Goal: Task Accomplishment & Management: Manage account settings

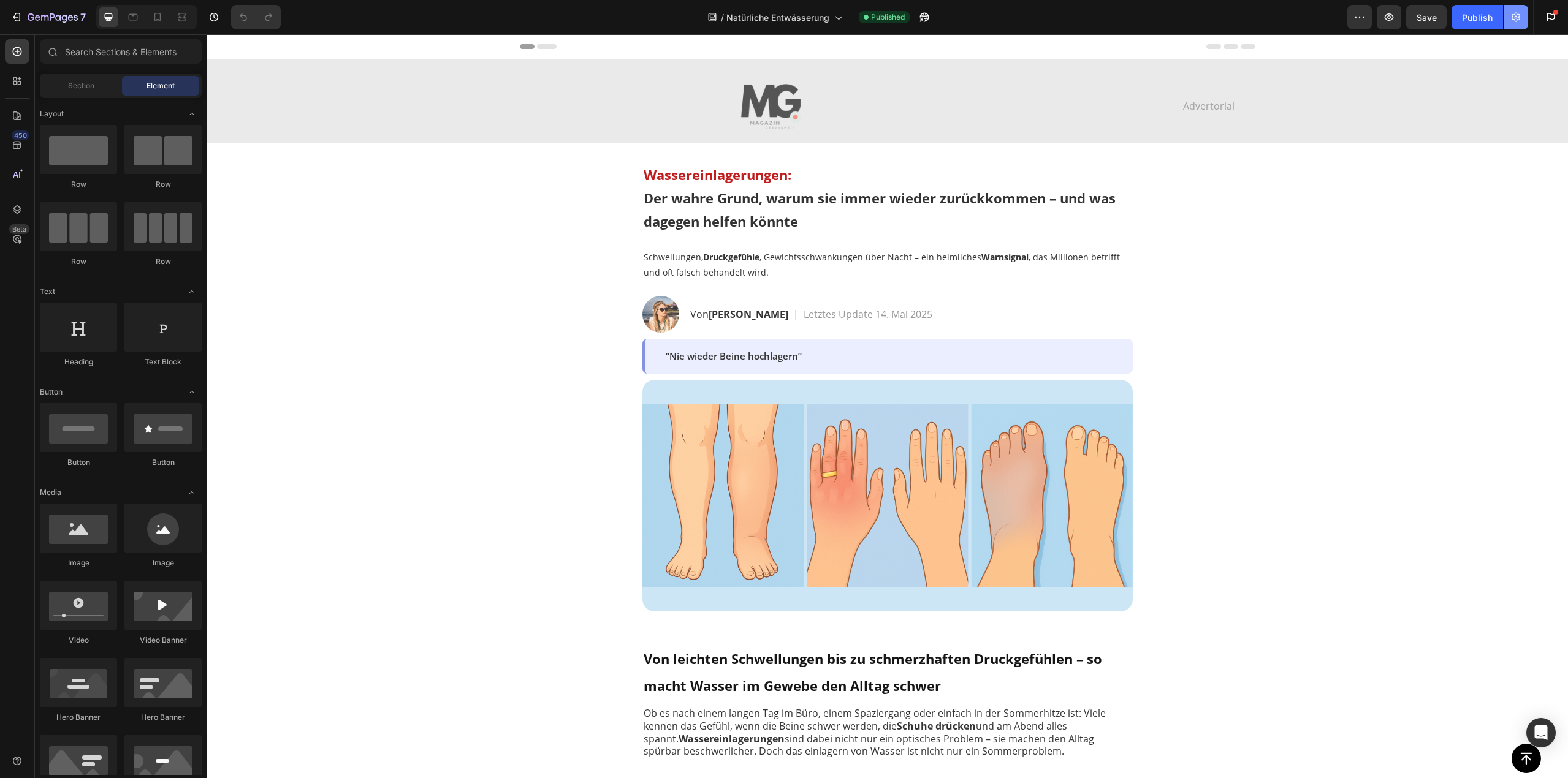
click at [1513, 21] on icon "button" at bounding box center [1516, 17] width 12 height 12
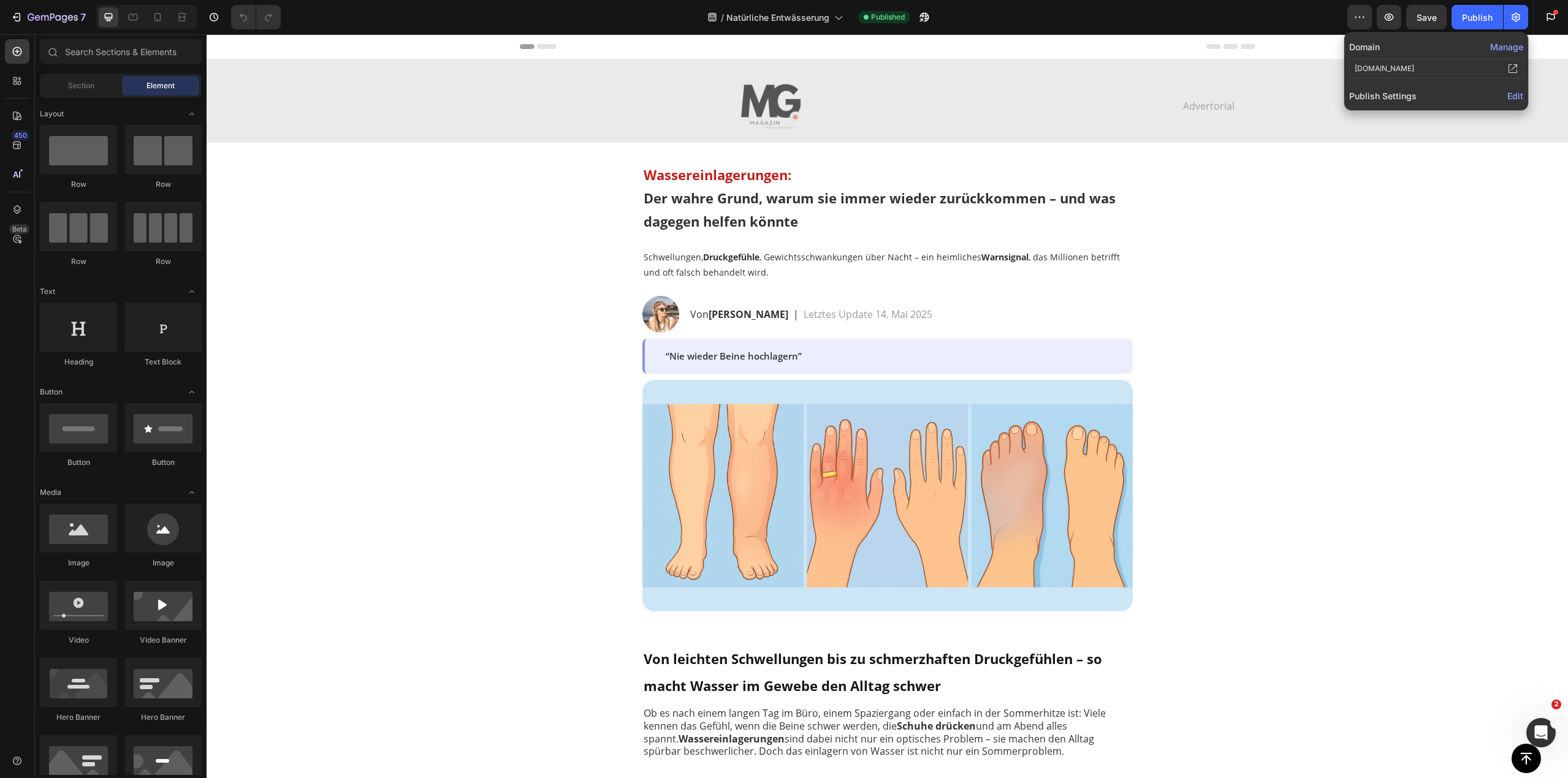
click at [1502, 48] on button "Manage" at bounding box center [1507, 47] width 33 height 13
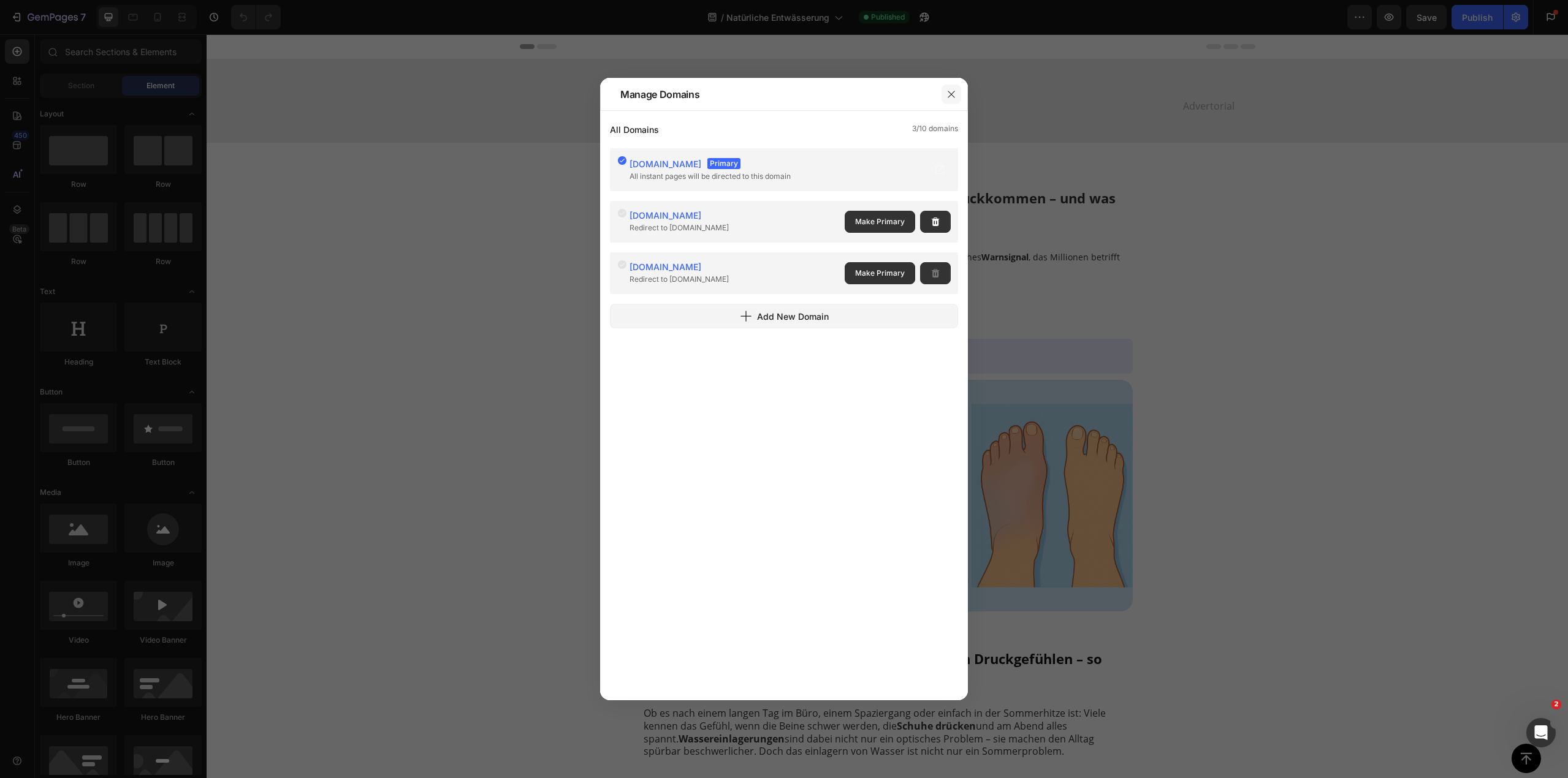
drag, startPoint x: 954, startPoint y: 94, endPoint x: 780, endPoint y: 54, distance: 178.5
click at [954, 94] on icon "button" at bounding box center [951, 94] width 10 height 10
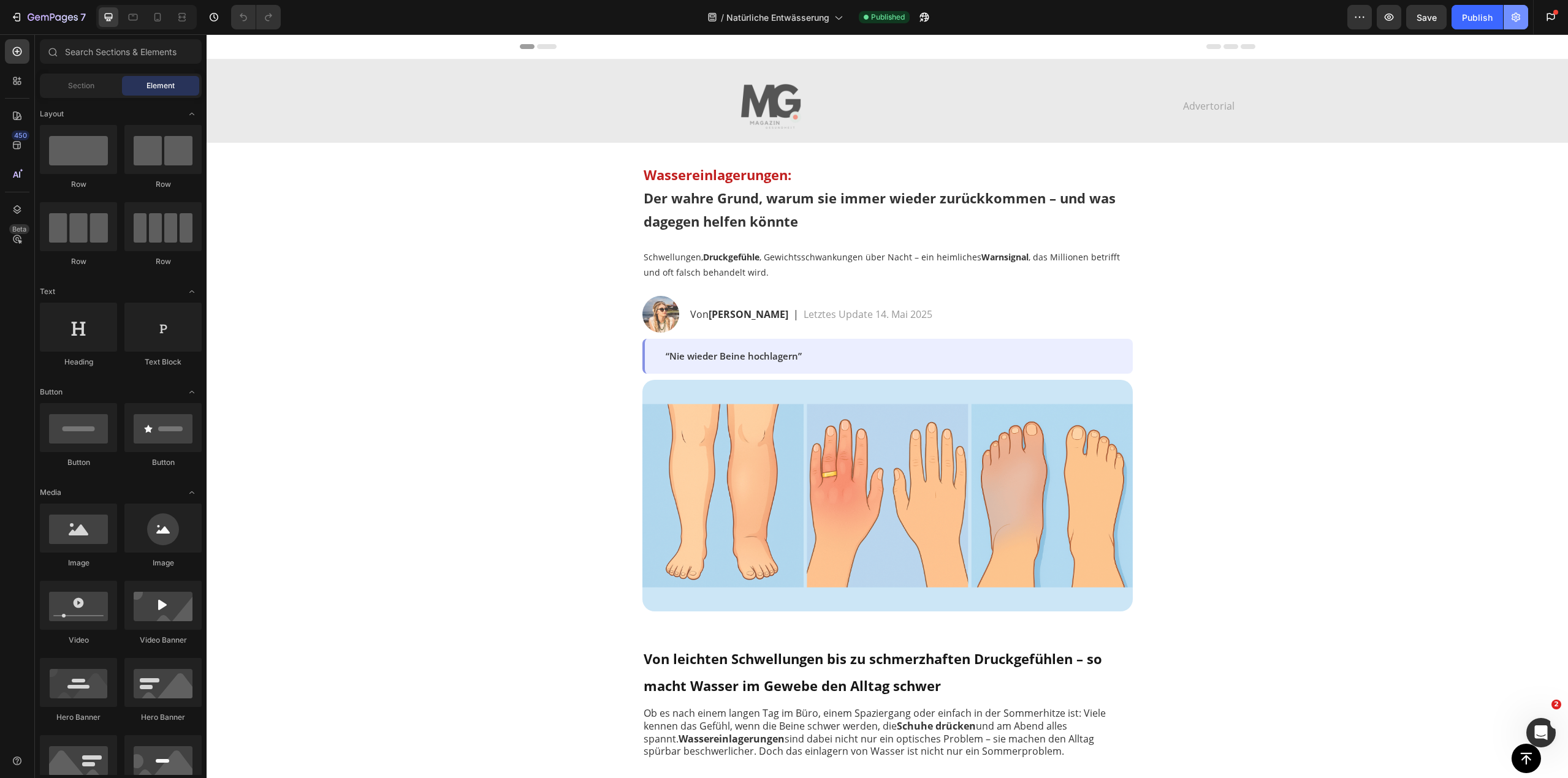
click at [1514, 19] on icon "button" at bounding box center [1516, 17] width 12 height 12
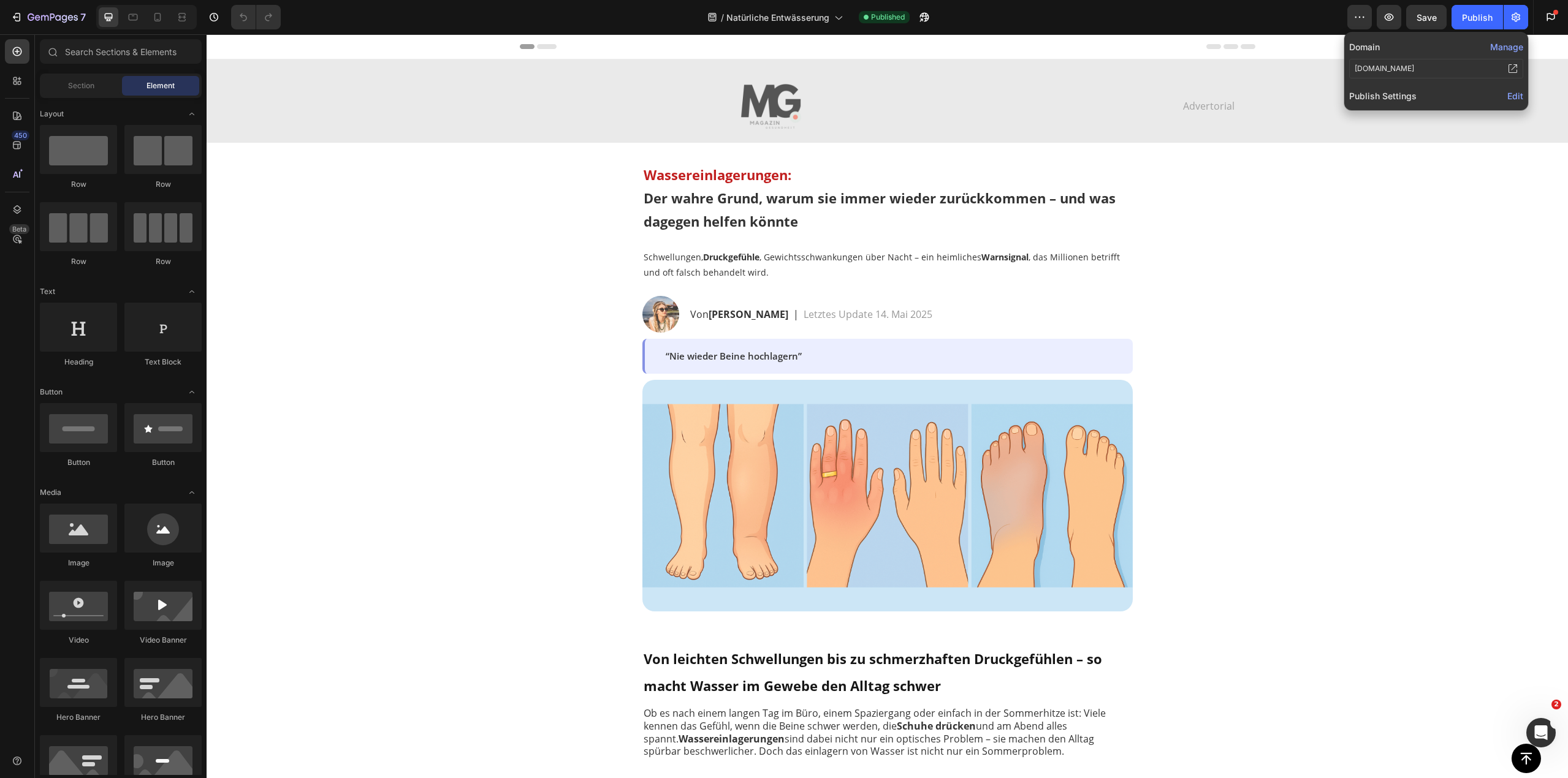
click at [1511, 96] on span "Edit" at bounding box center [1515, 96] width 16 height 10
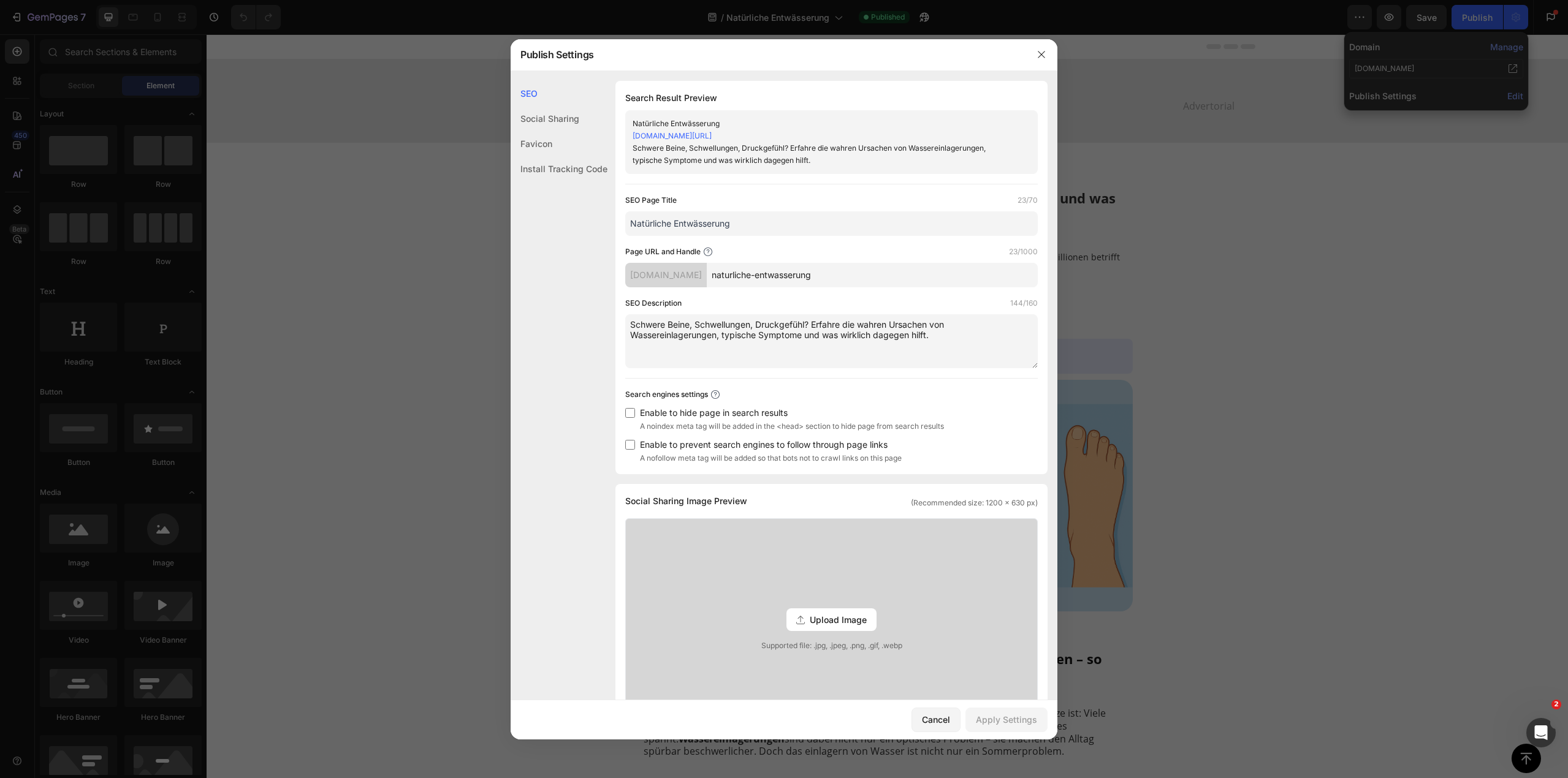
click at [566, 167] on div "Install Tracking Code" at bounding box center [559, 169] width 97 height 25
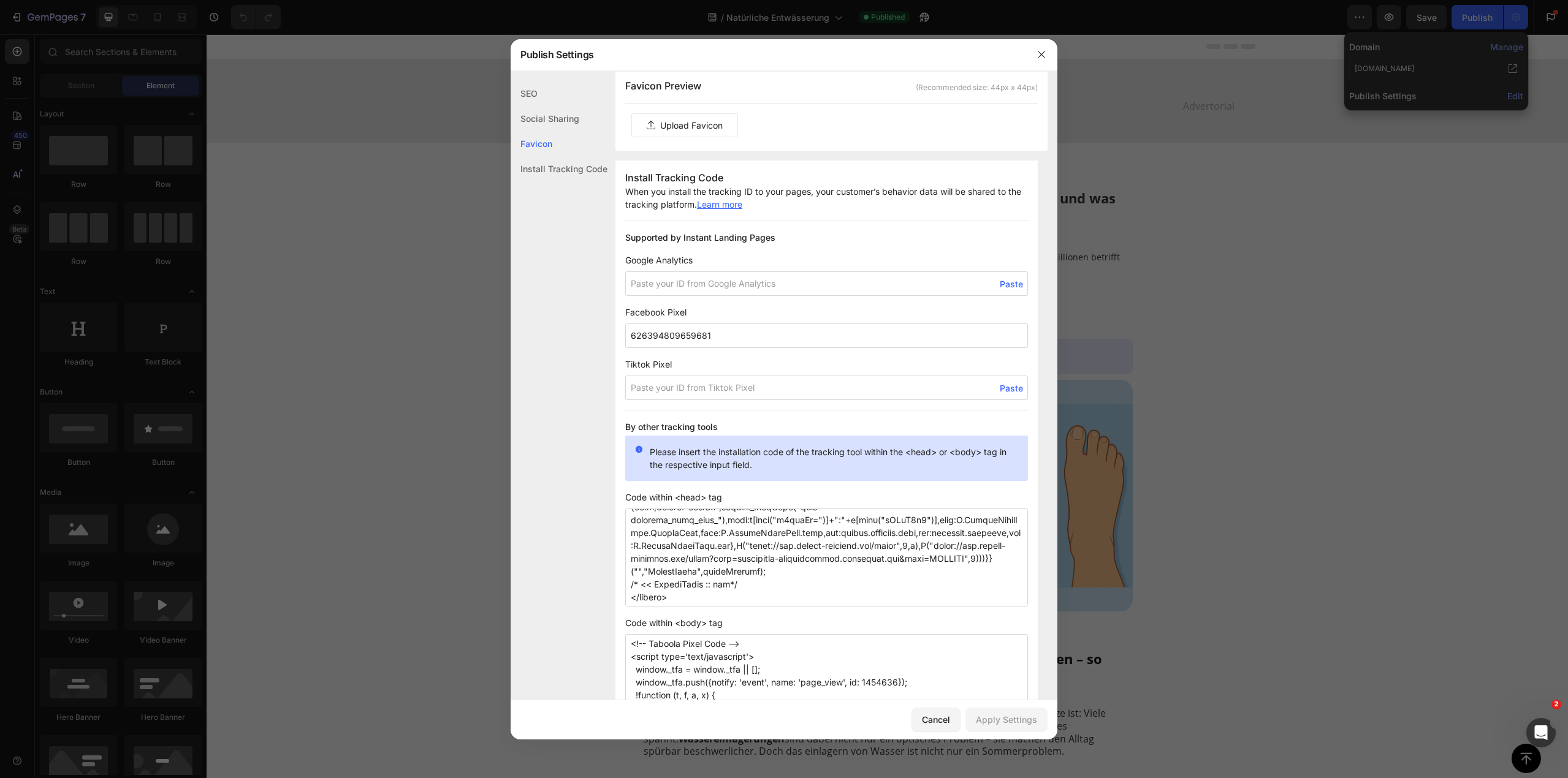
scroll to position [793, 0]
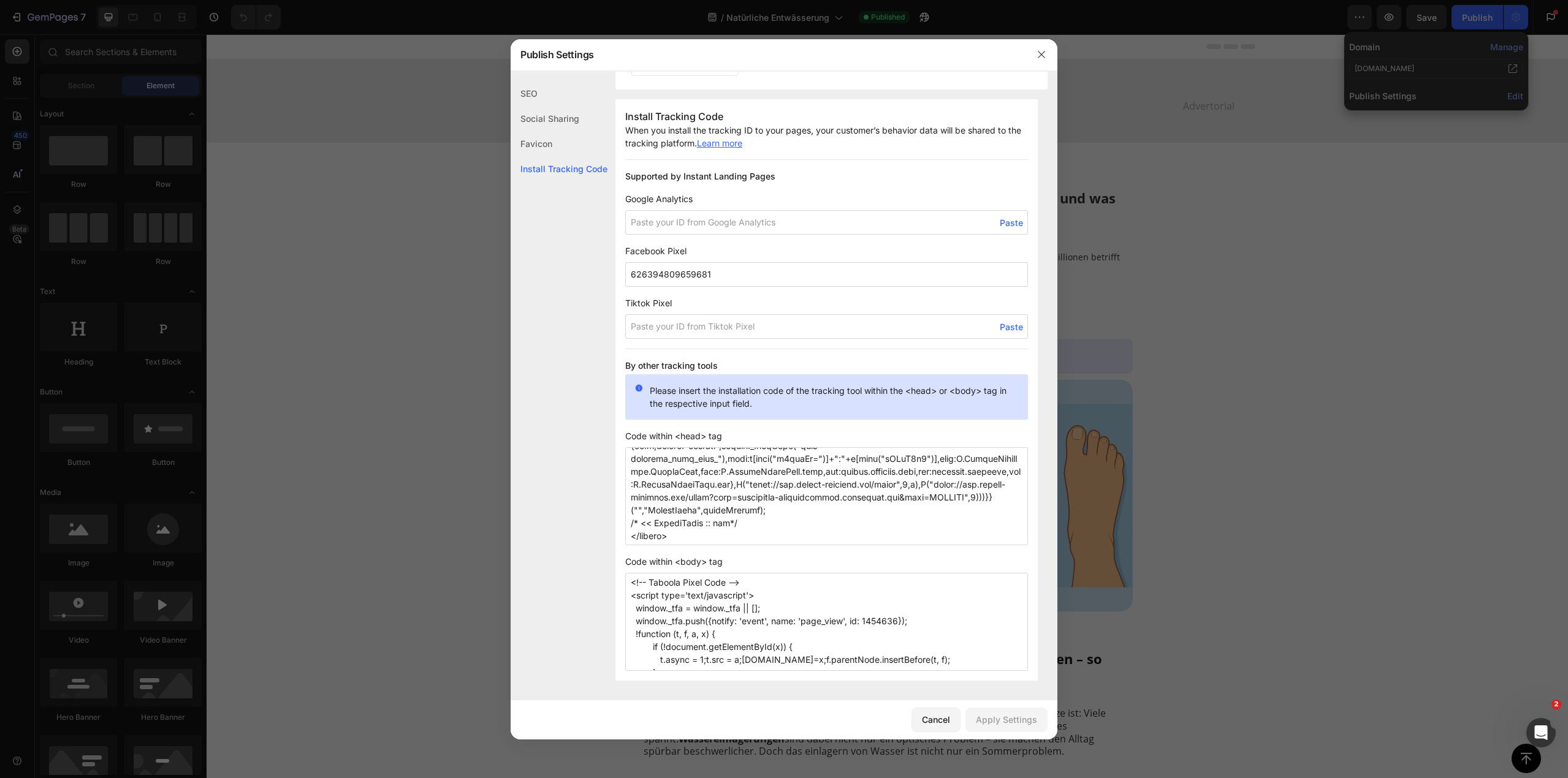
click at [704, 540] on textarea at bounding box center [826, 496] width 403 height 98
click at [642, 537] on textarea at bounding box center [826, 496] width 403 height 98
paste textarea "<!-- Google Tag Manager --> <script>(function(w,d,s,l,i){w[l]=w[l]||[];w[l].pus…"
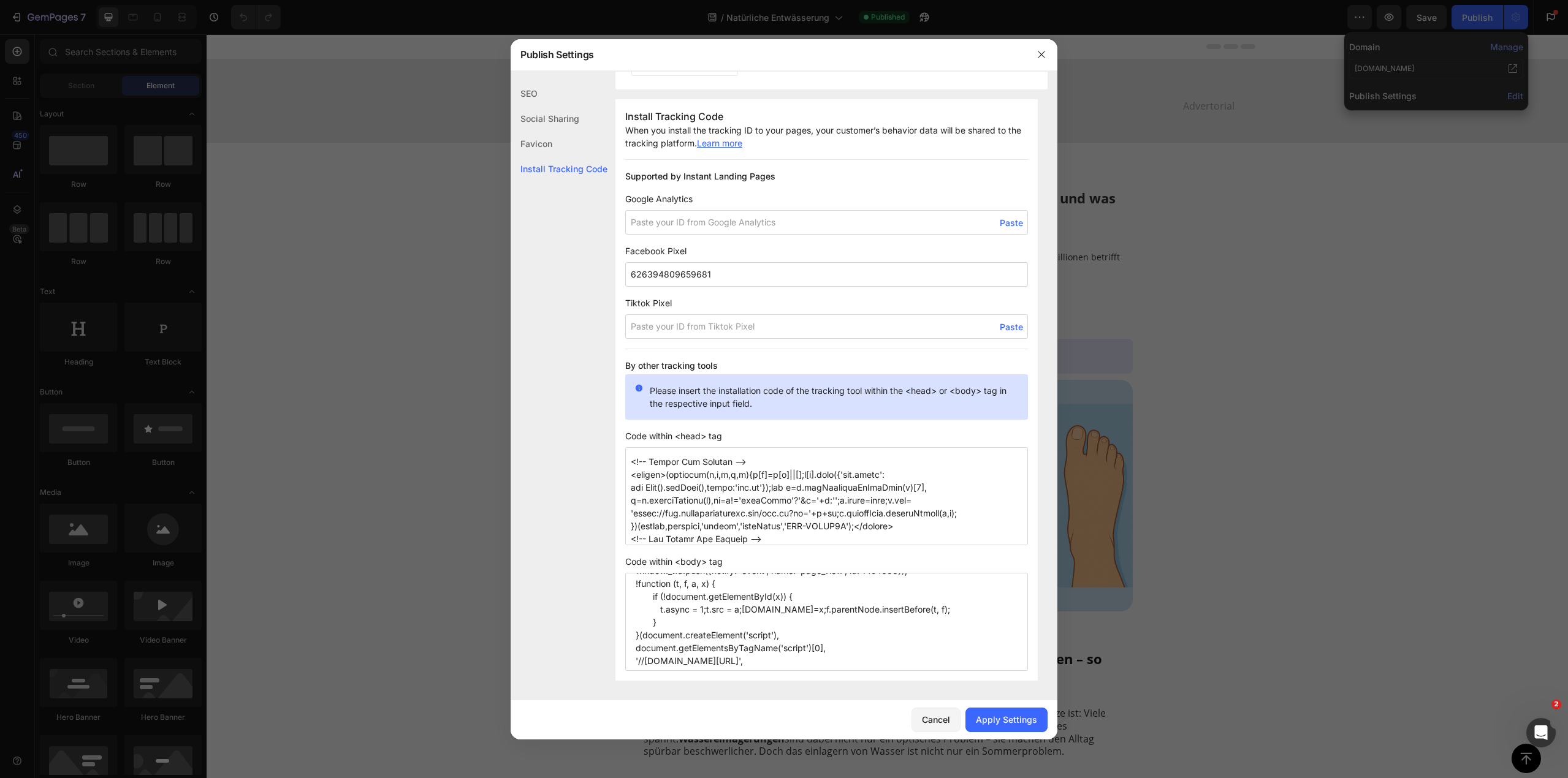
scroll to position [101, 0]
type textarea "<script async defer src="[URL][DOMAIN_NAME]"></script> <script data-obct type =…"
click at [803, 652] on textarea "<!-- Taboola Pixel Code --> <script type='text/javascript'> window._tfa = windo…" at bounding box center [826, 621] width 403 height 98
paste textarea "<!-- Google Tag Manager --> <script>(function(w,d,s,l,i){w[l]=w[l]||[];w[l].pus…"
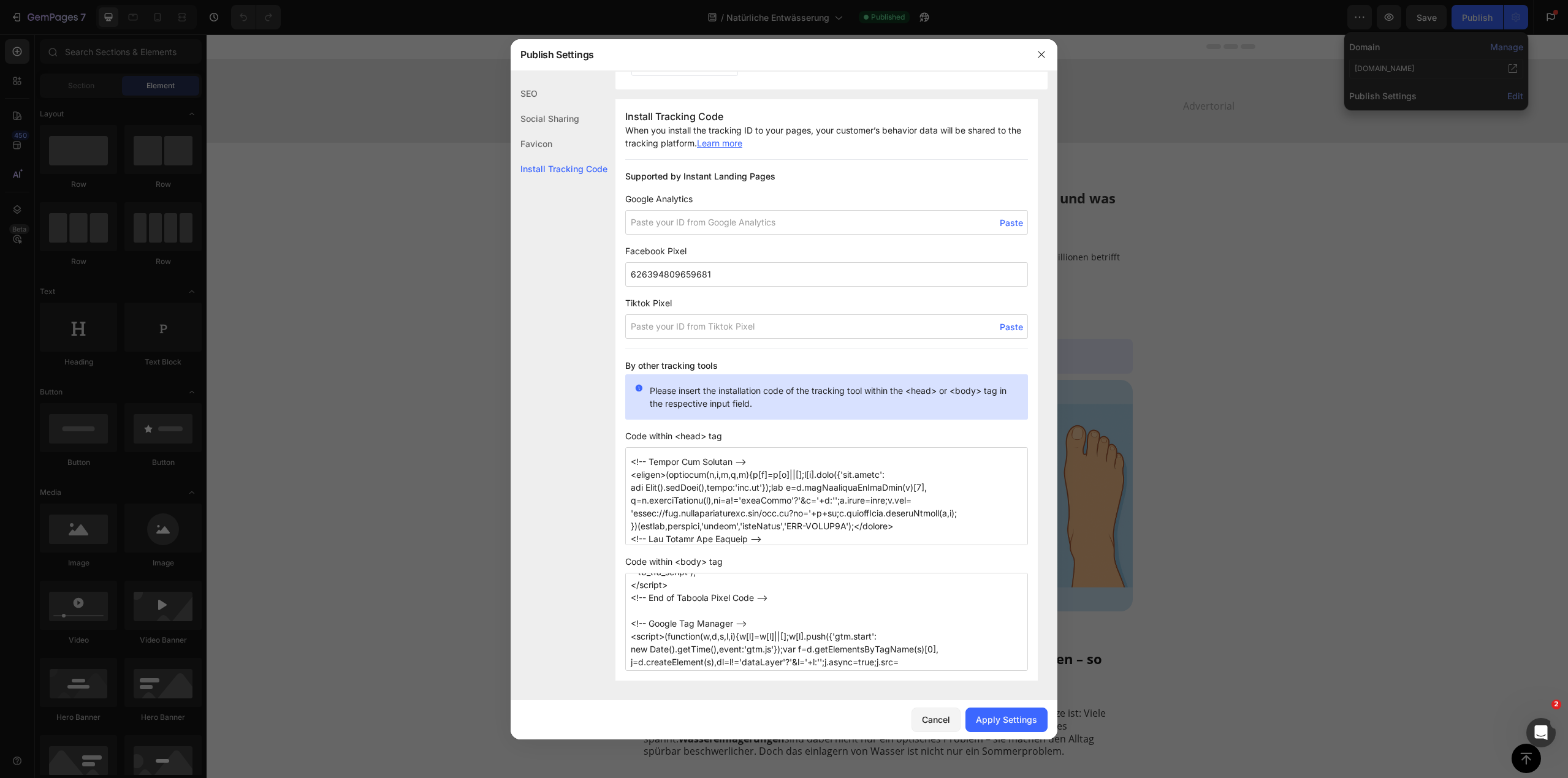
drag, startPoint x: 785, startPoint y: 661, endPoint x: 630, endPoint y: 627, distance: 158.7
click at [630, 627] on textarea "<!-- Taboola Pixel Code --> <script type='text/javascript'> window._tfa = windo…" at bounding box center [826, 621] width 403 height 98
click at [639, 650] on textarea "<!-- Taboola Pixel Code --> <script type='text/javascript'> window._tfa = windo…" at bounding box center [826, 621] width 403 height 98
paste textarea "<!-- Google Tag Manager (noscript) --> <noscript><iframe src="[URL][DOMAIN_NAME…"
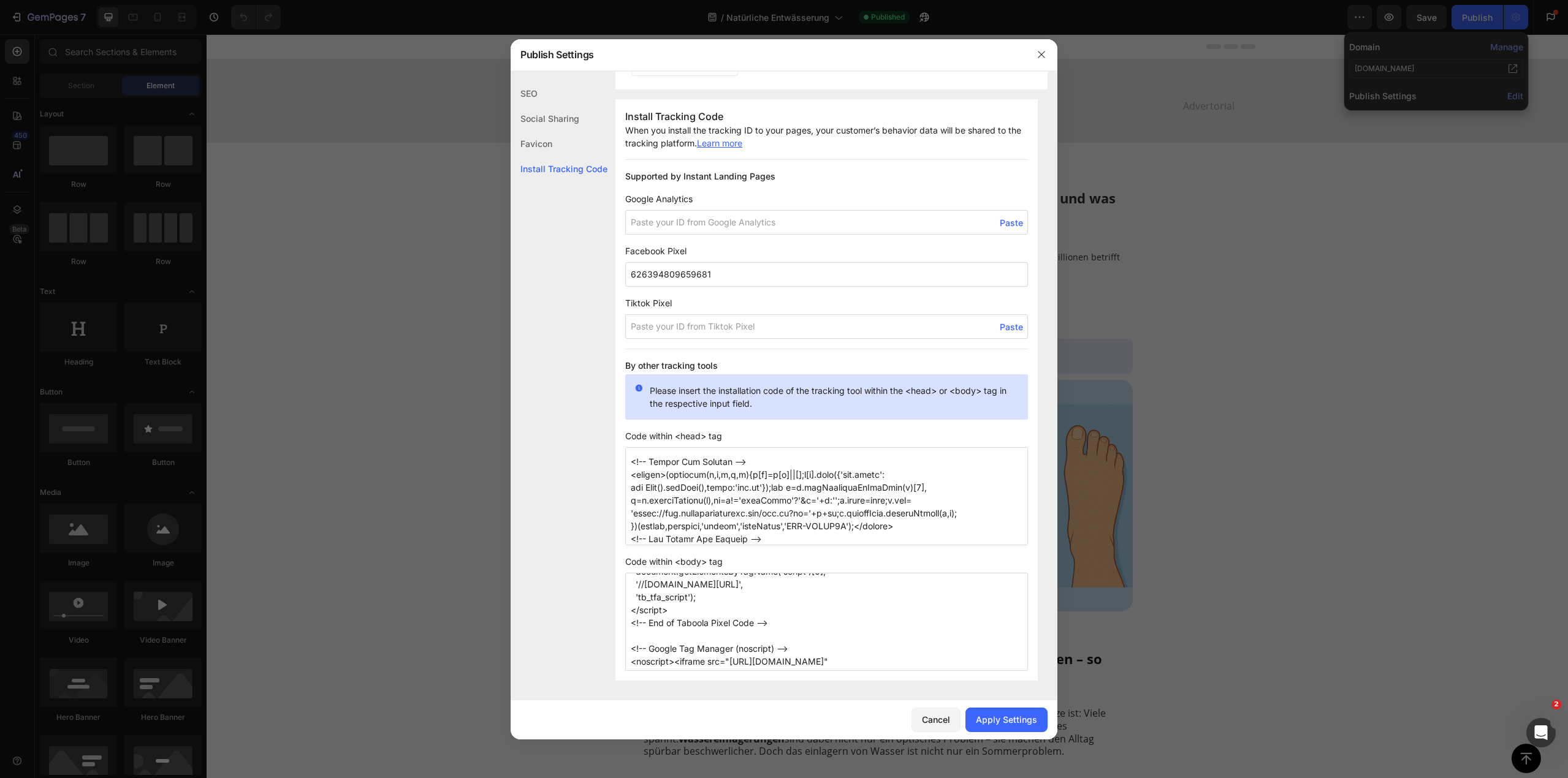
scroll to position [152, 0]
type textarea "<!-- Taboola Pixel Code --> <script type='text/javascript'> window._tfa = windo…"
click at [1007, 722] on div "Apply Settings" at bounding box center [1007, 720] width 61 height 13
click at [1044, 55] on icon "button" at bounding box center [1041, 54] width 10 height 10
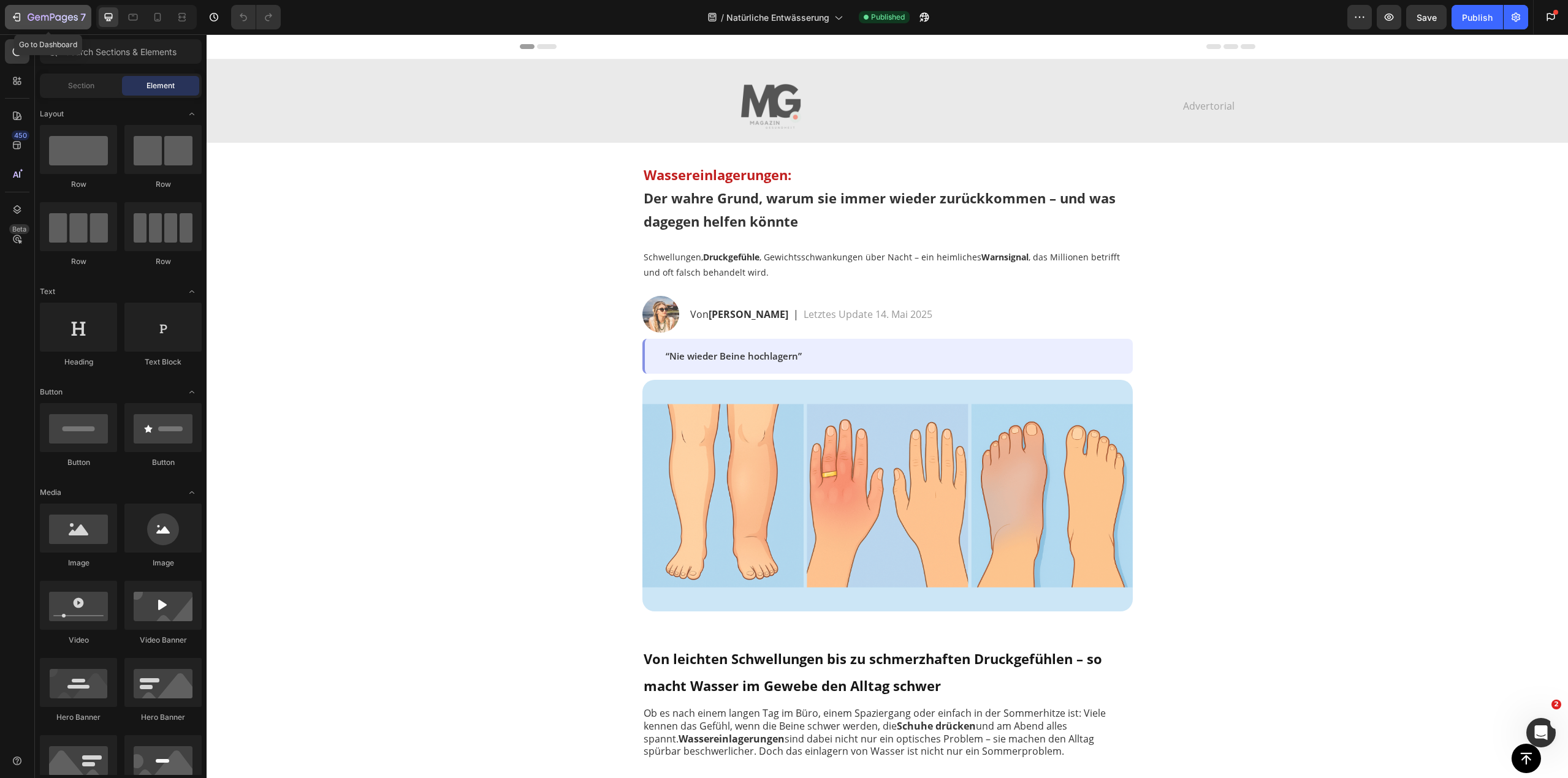
click at [52, 22] on icon "button" at bounding box center [52, 18] width 50 height 10
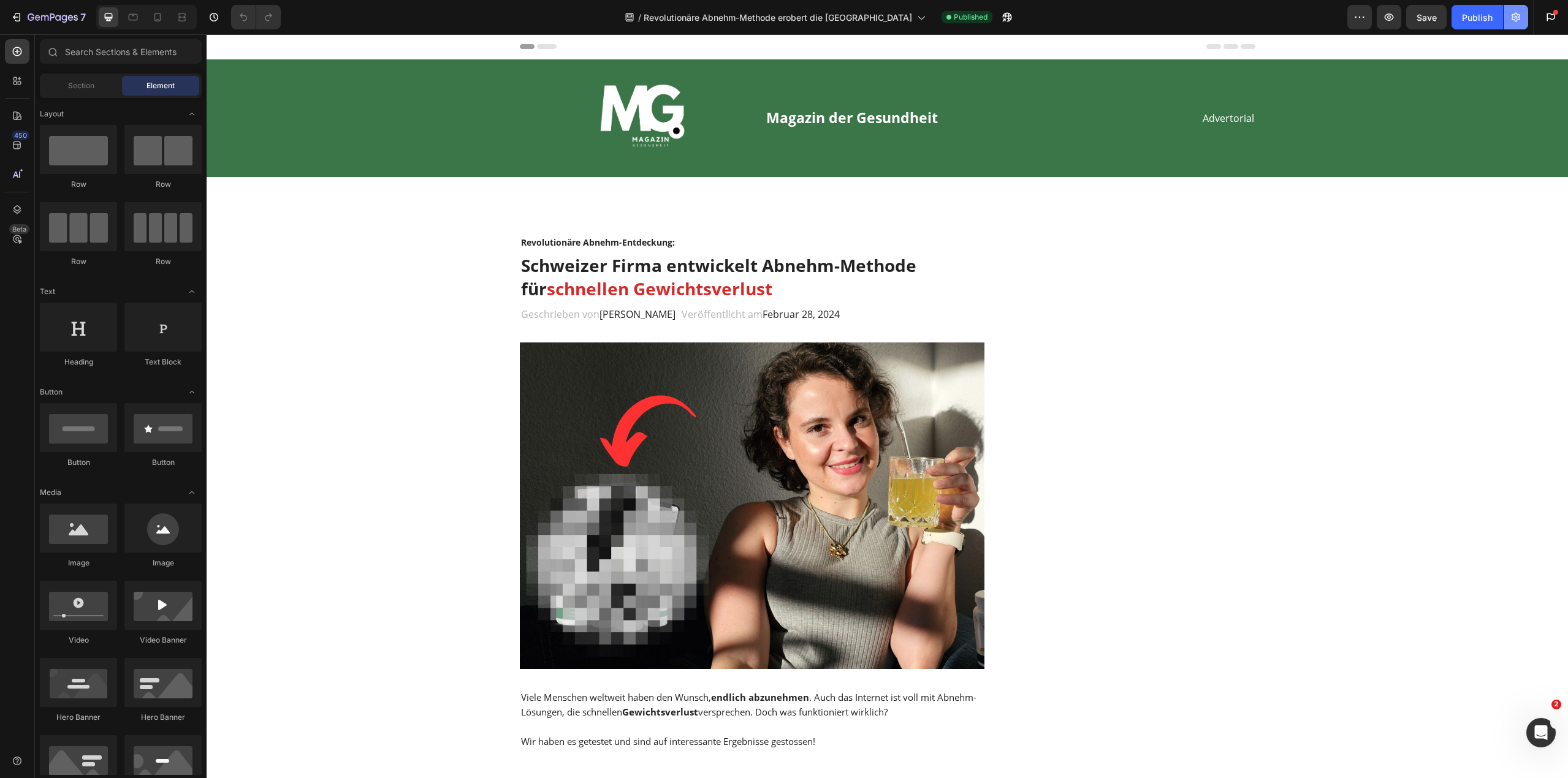
click at [1513, 22] on icon "button" at bounding box center [1516, 17] width 12 height 12
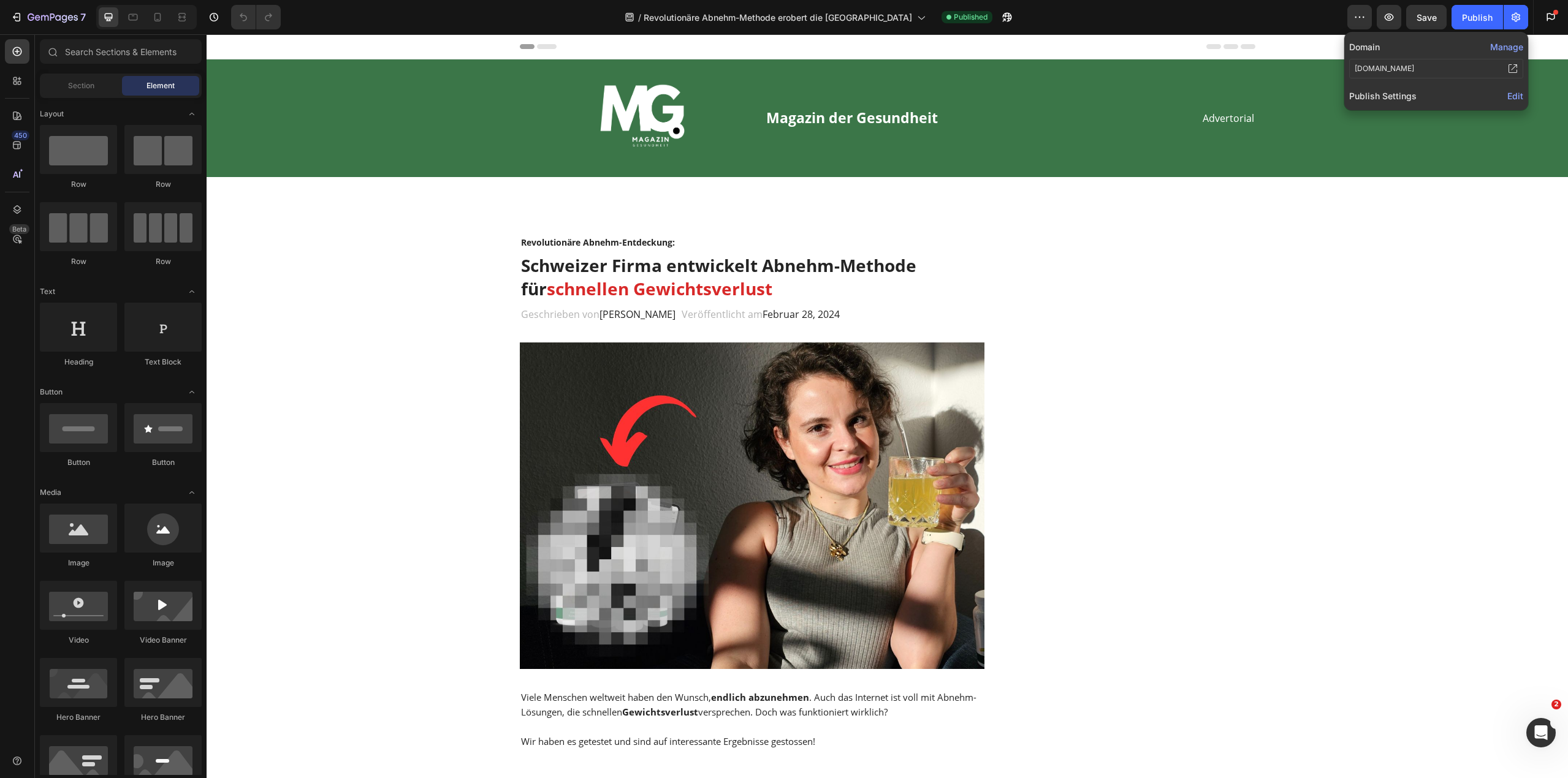
click at [1512, 96] on span "Edit" at bounding box center [1515, 96] width 16 height 10
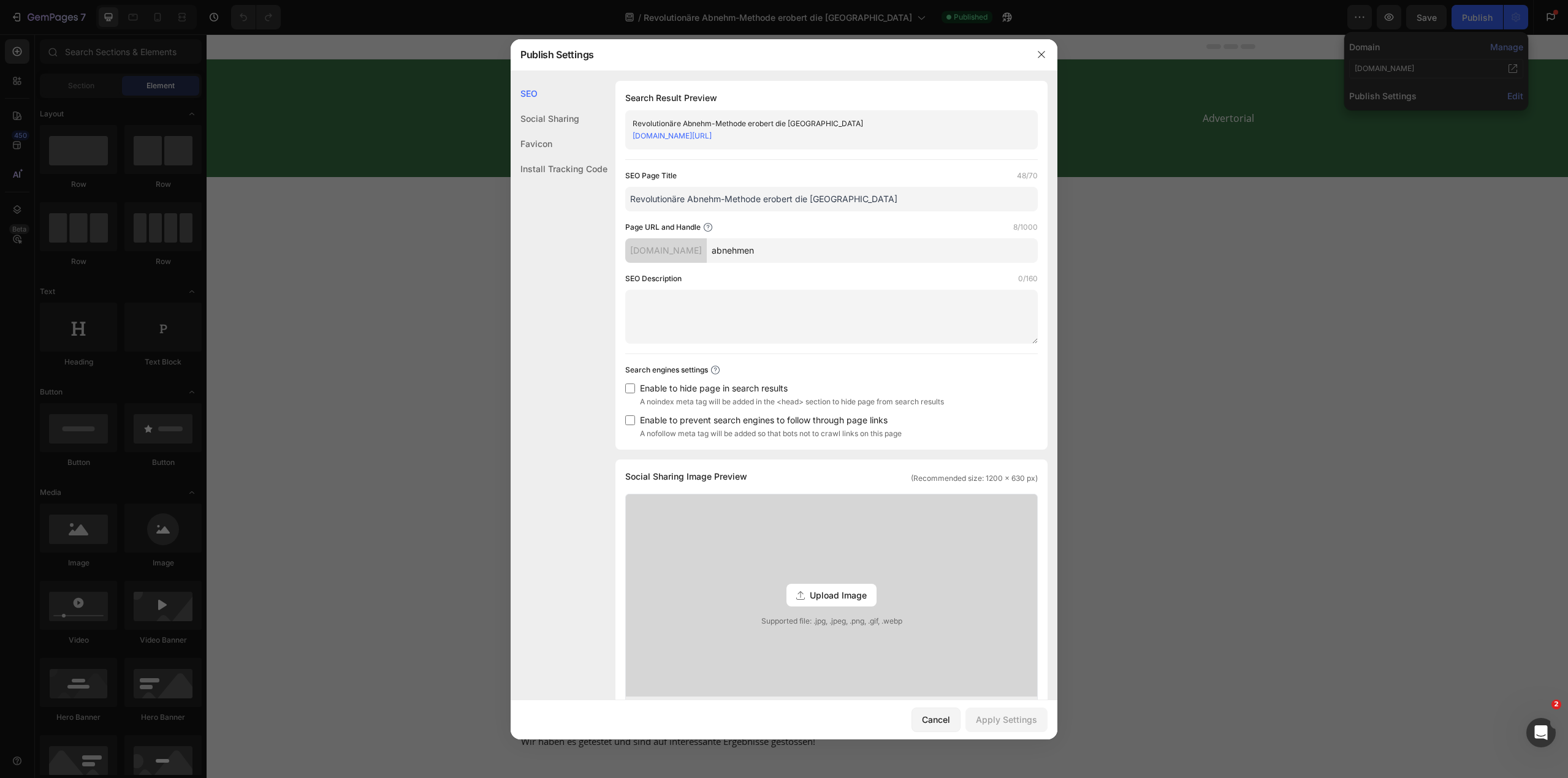
click at [572, 170] on div "Install Tracking Code" at bounding box center [559, 169] width 97 height 25
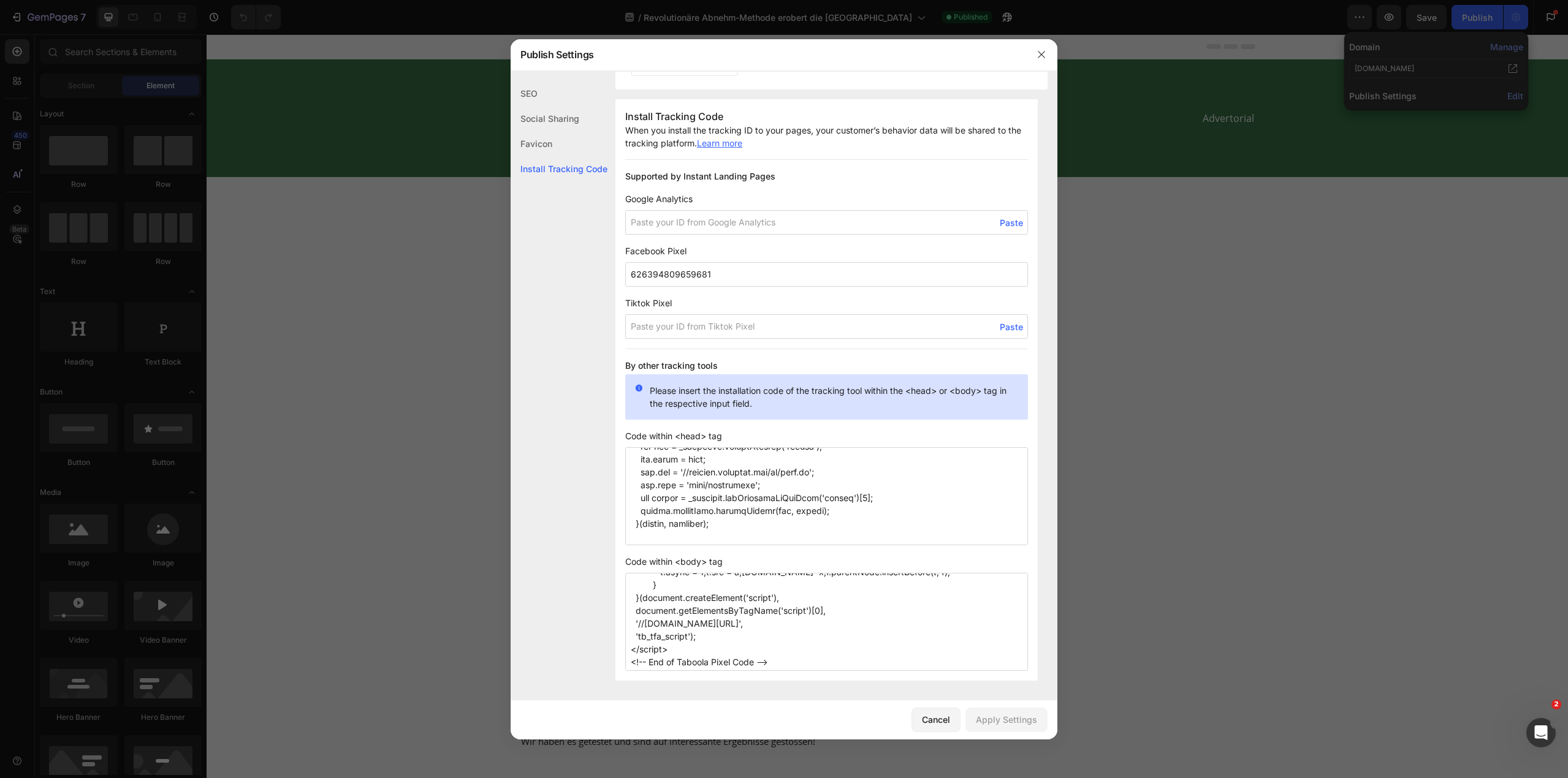
scroll to position [101, 0]
click at [804, 648] on textarea "<!-- Taboola Pixel Code --> <script type='text/javascript'> window._tfa = windo…" at bounding box center [826, 621] width 403 height 98
paste textarea "<!-- Google Tag Manager (noscript) --> <noscript><iframe src="[URL][DOMAIN_NAME…"
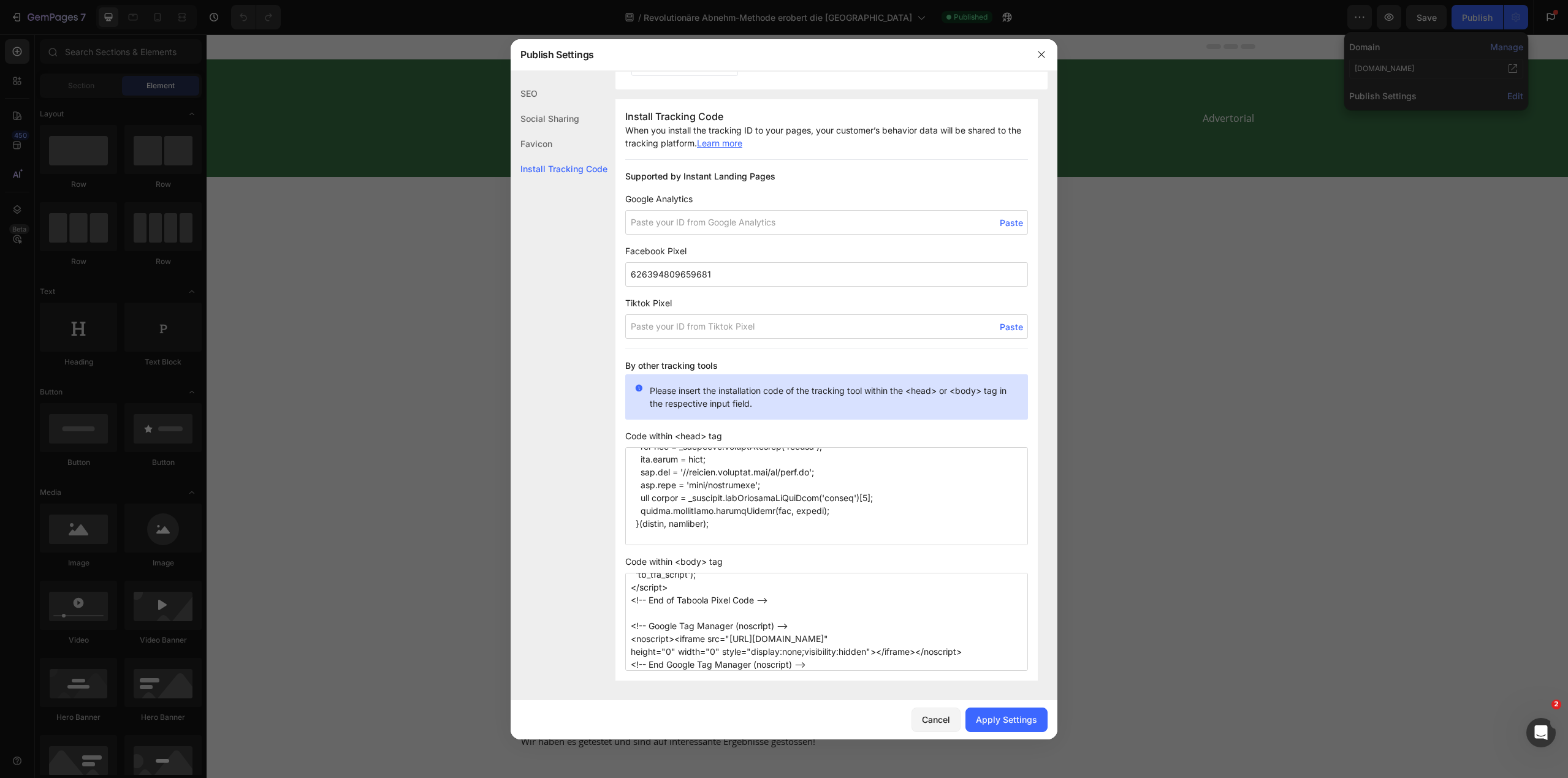
type textarea "<!-- Taboola Pixel Code --> <script type='text/javascript'> window._tfa = windo…"
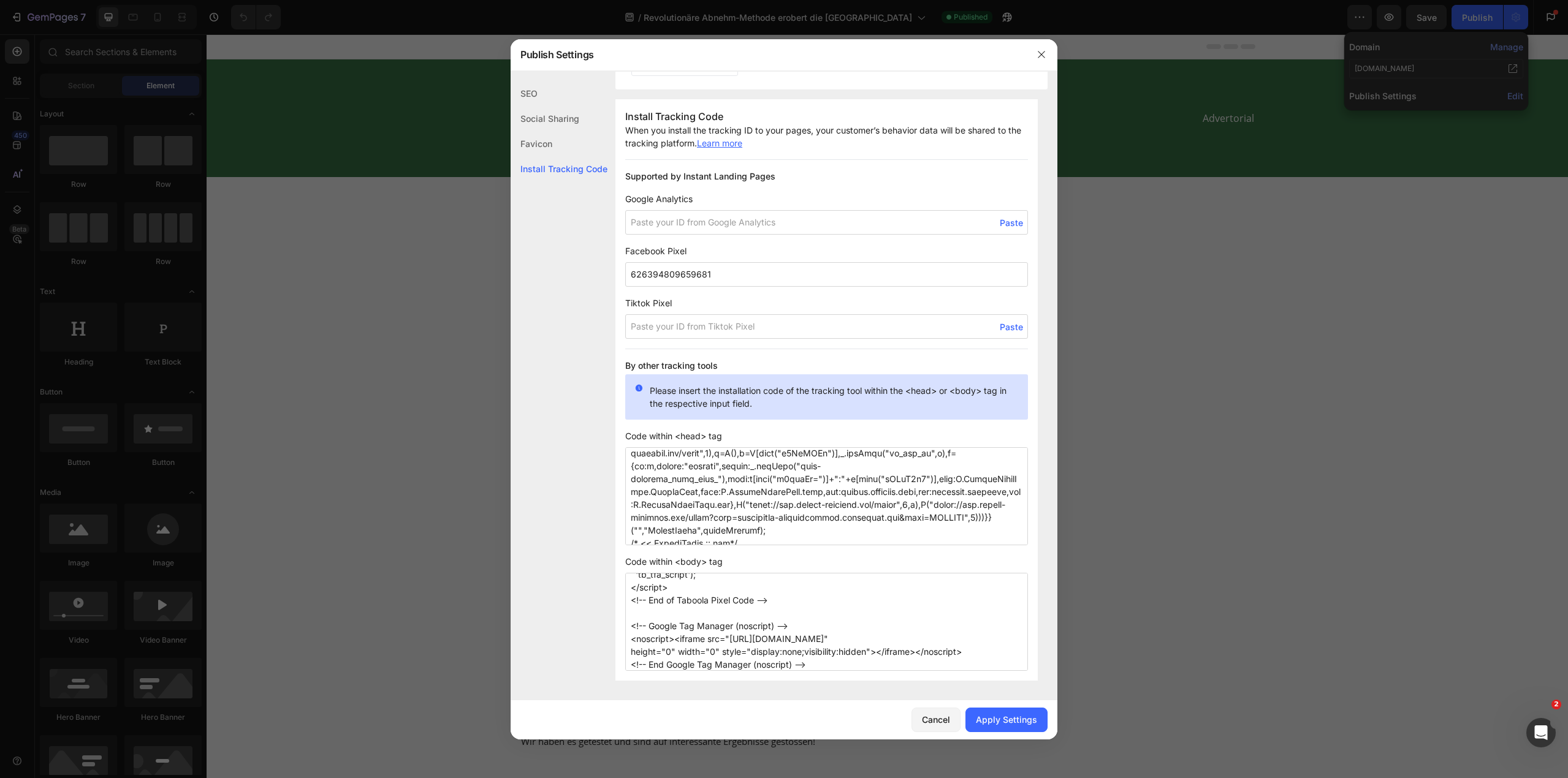
scroll to position [732, 0]
click at [696, 537] on textarea at bounding box center [826, 496] width 403 height 98
paste textarea "<!-- Google Tag Manager --> <script>(function(w,d,s,l,i){w[l]=w[l]||[];w[l].pus…"
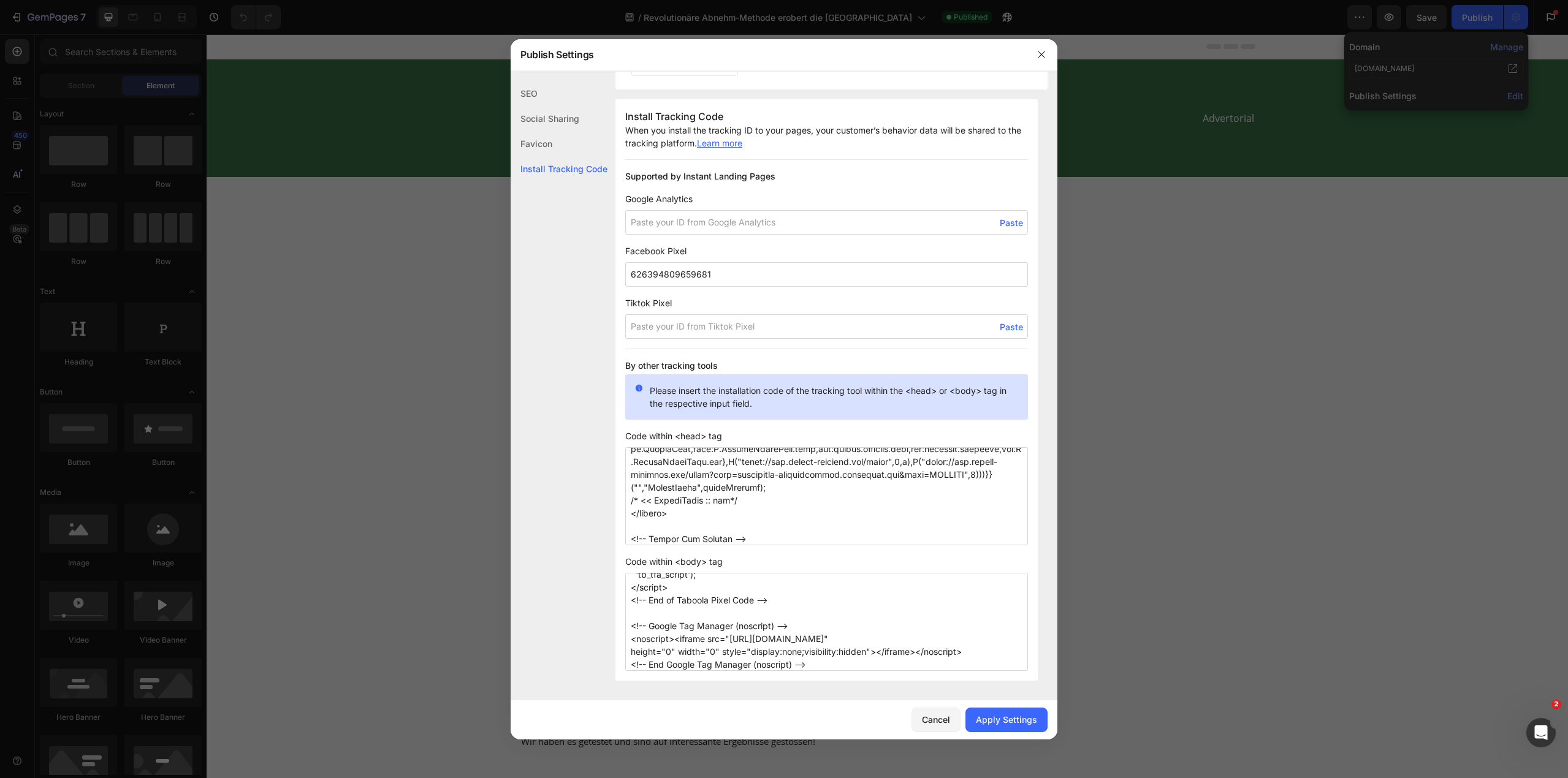
scroll to position [831, 0]
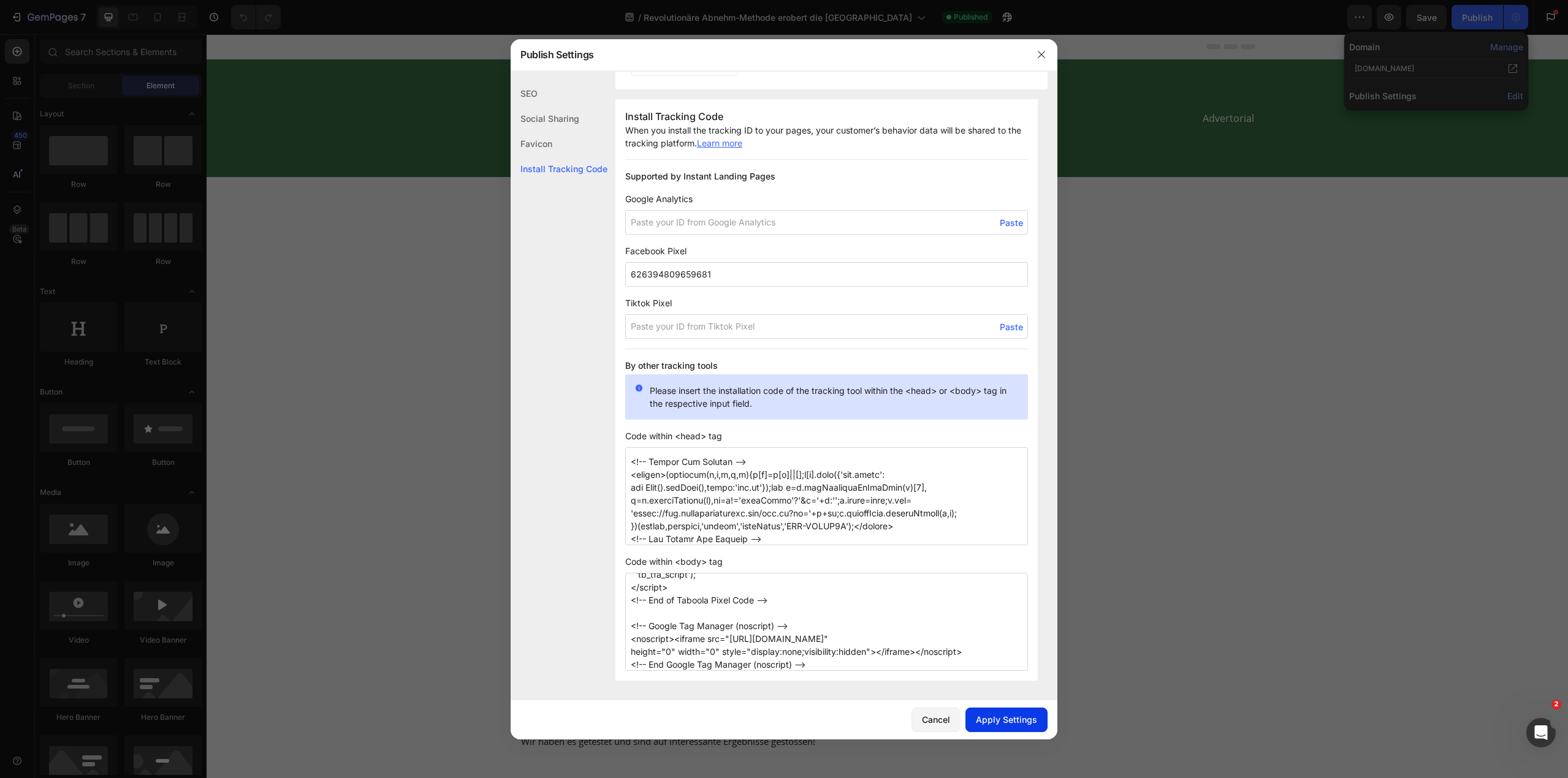
type textarea "<script async defer src="[URL][DOMAIN_NAME]"></script> <script data-obct type =…"
click at [992, 721] on div "Apply Settings" at bounding box center [1007, 720] width 61 height 13
click at [1041, 54] on icon "button" at bounding box center [1041, 54] width 10 height 10
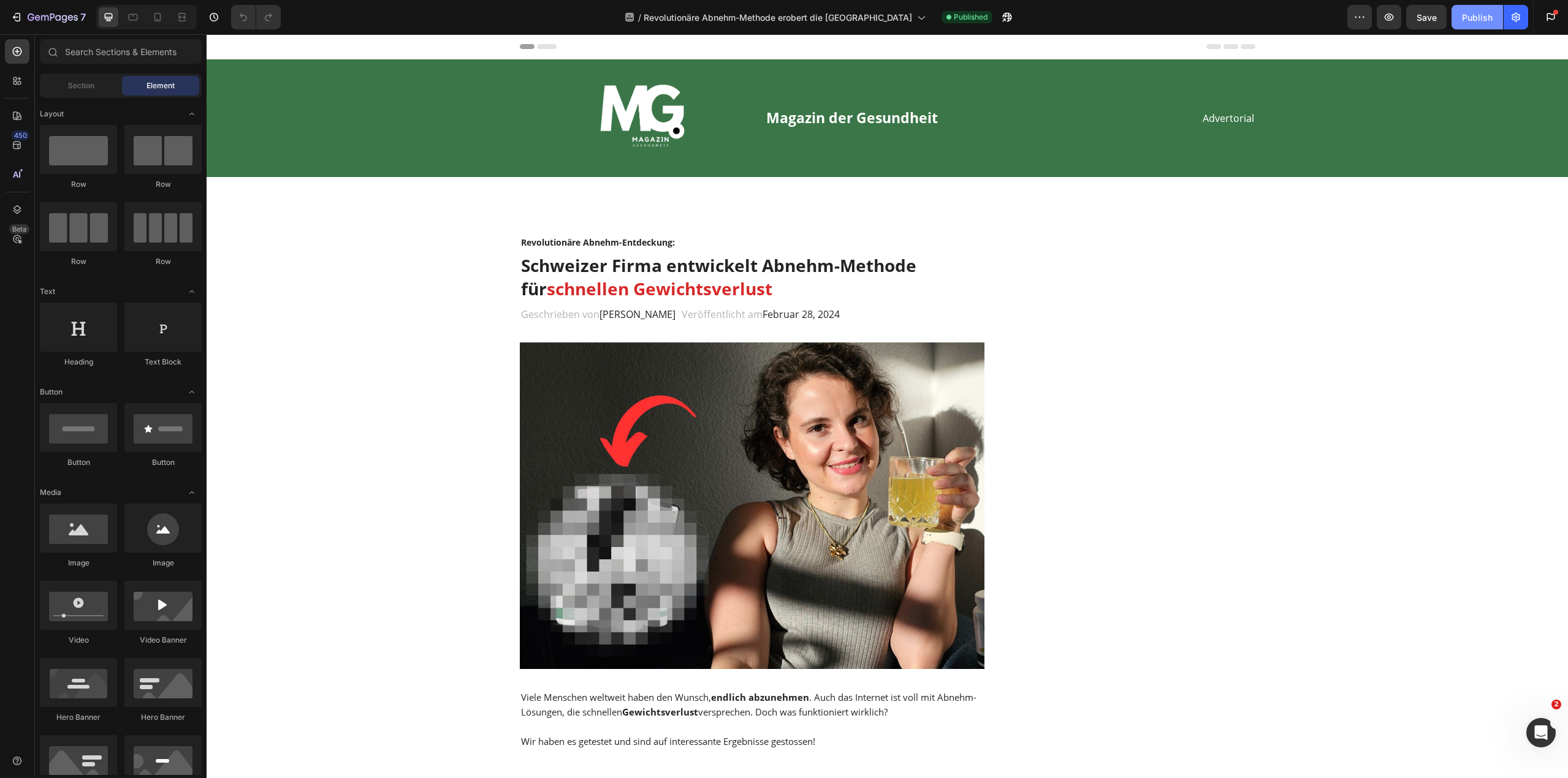
click at [1475, 20] on div "Publish" at bounding box center [1477, 18] width 31 height 13
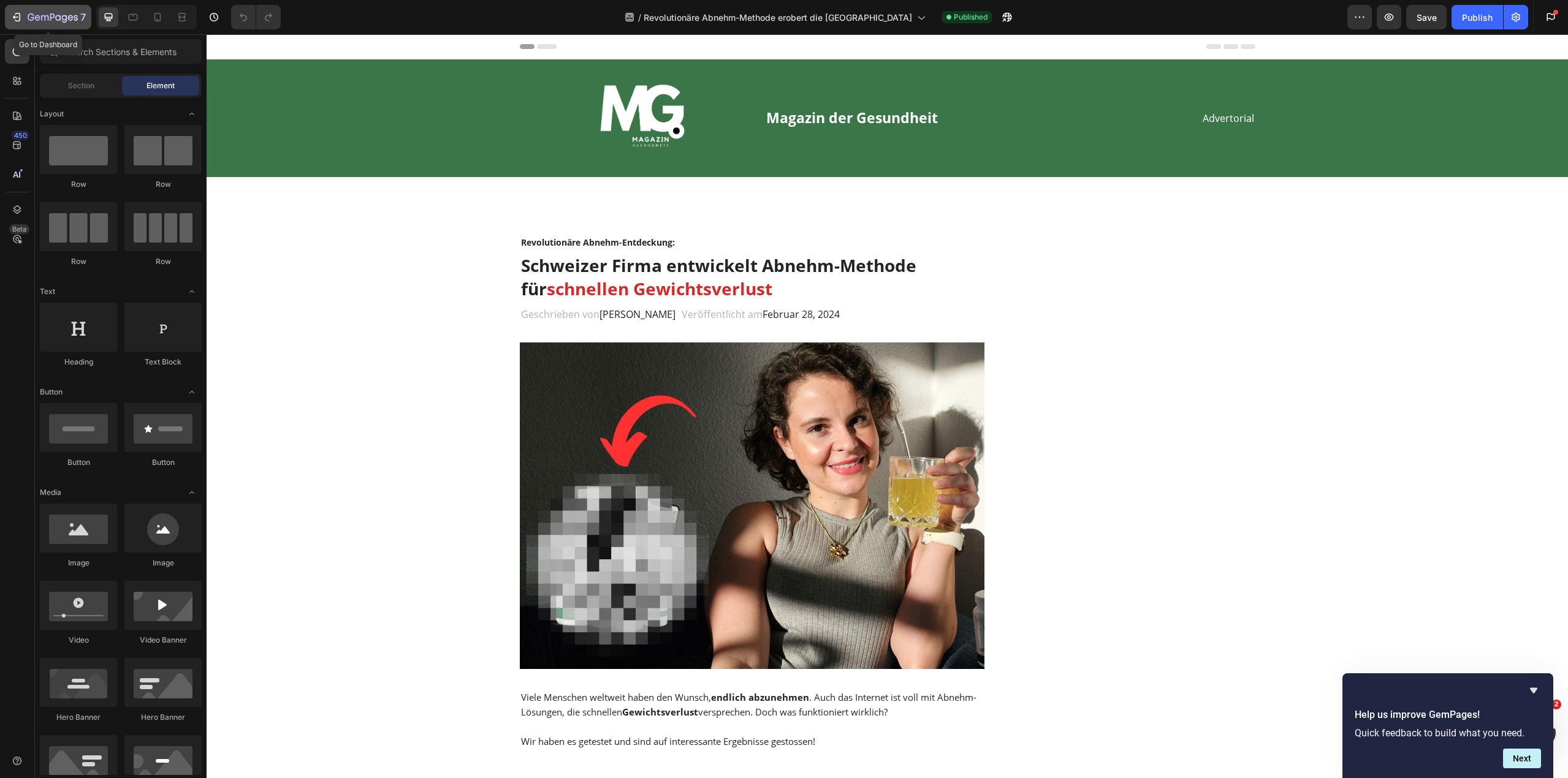
click at [49, 14] on icon "button" at bounding box center [52, 18] width 50 height 10
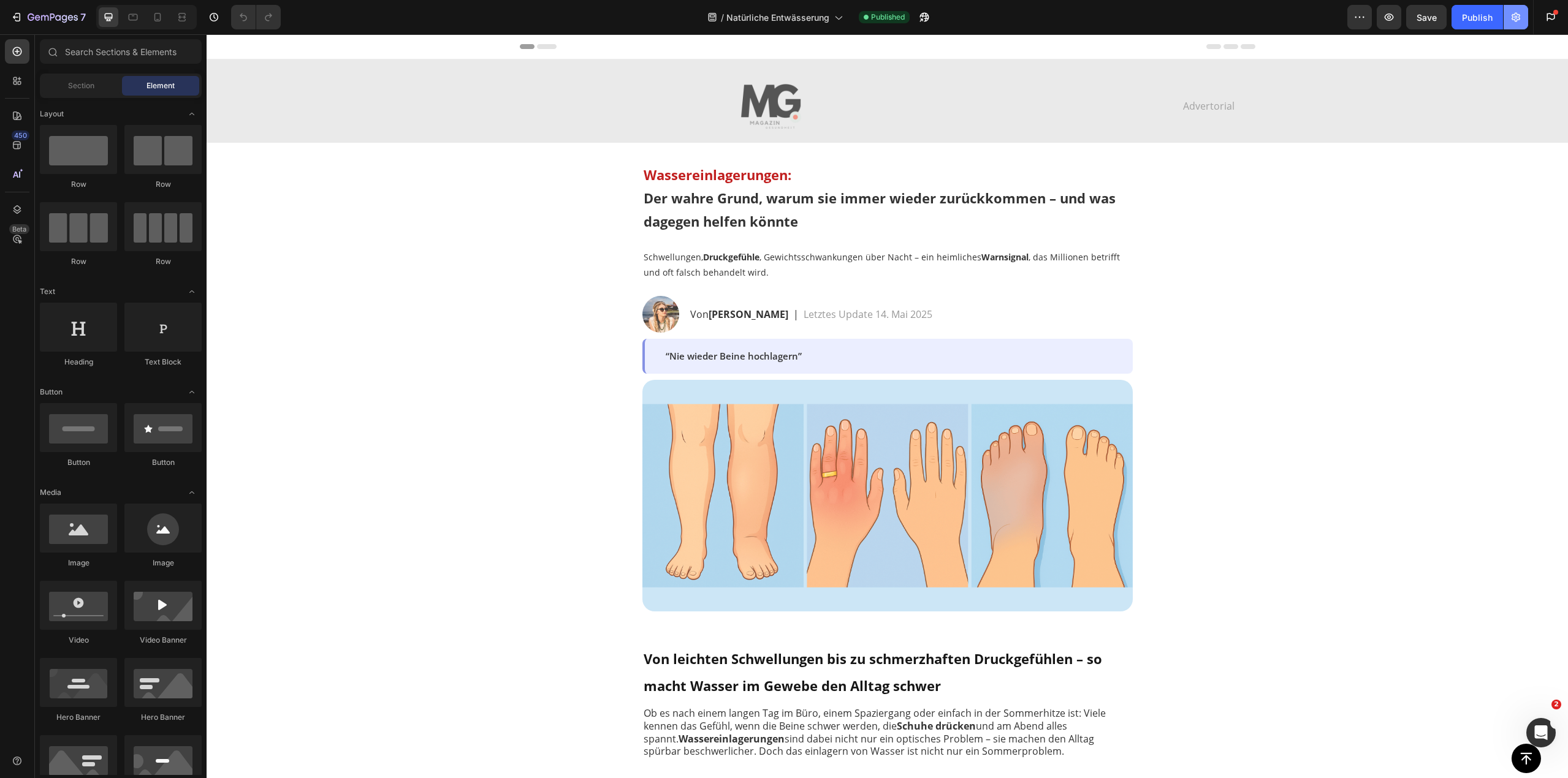
click at [1516, 15] on icon "button" at bounding box center [1516, 17] width 12 height 12
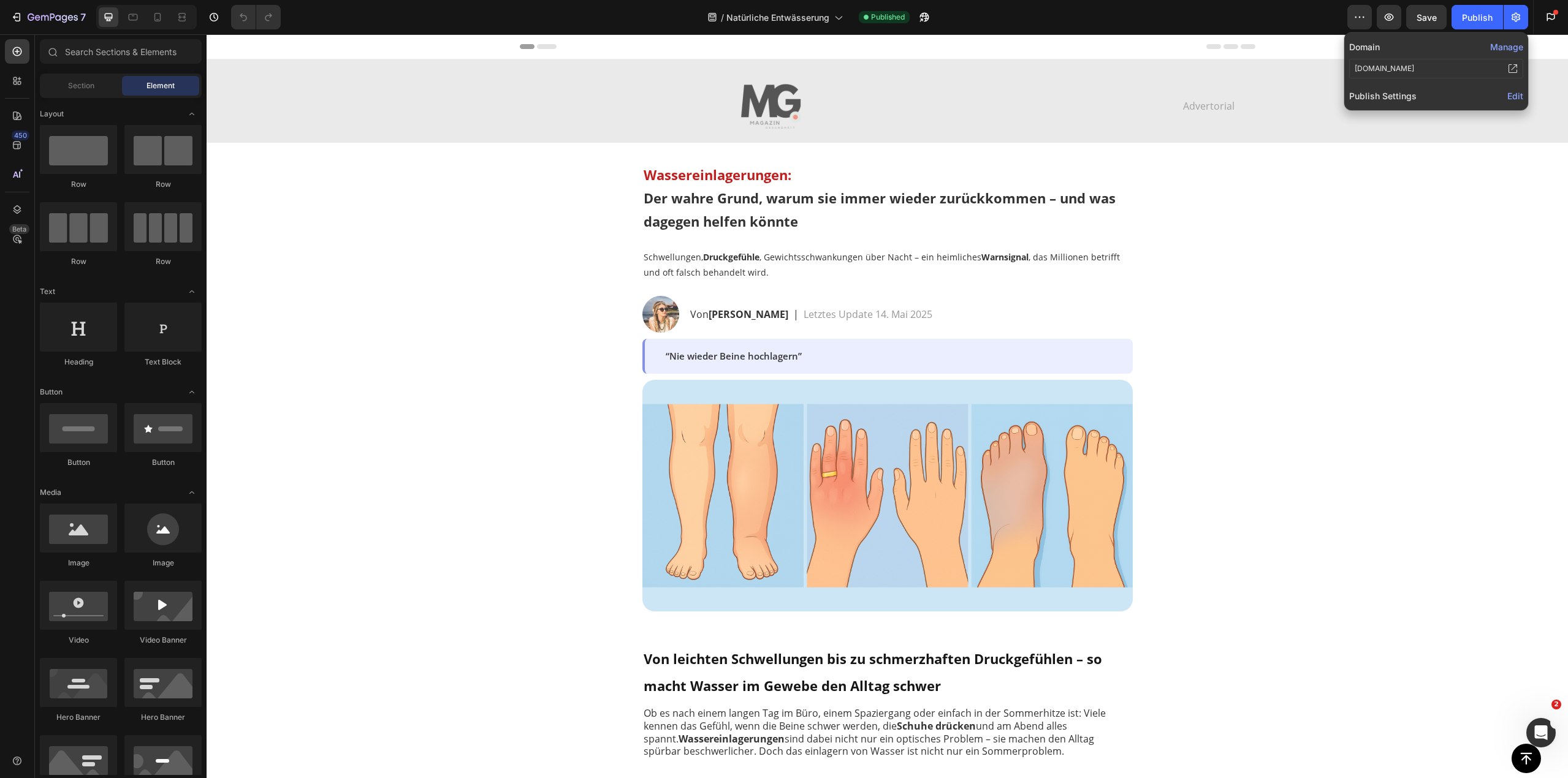
click at [1516, 92] on span "Edit" at bounding box center [1515, 96] width 16 height 10
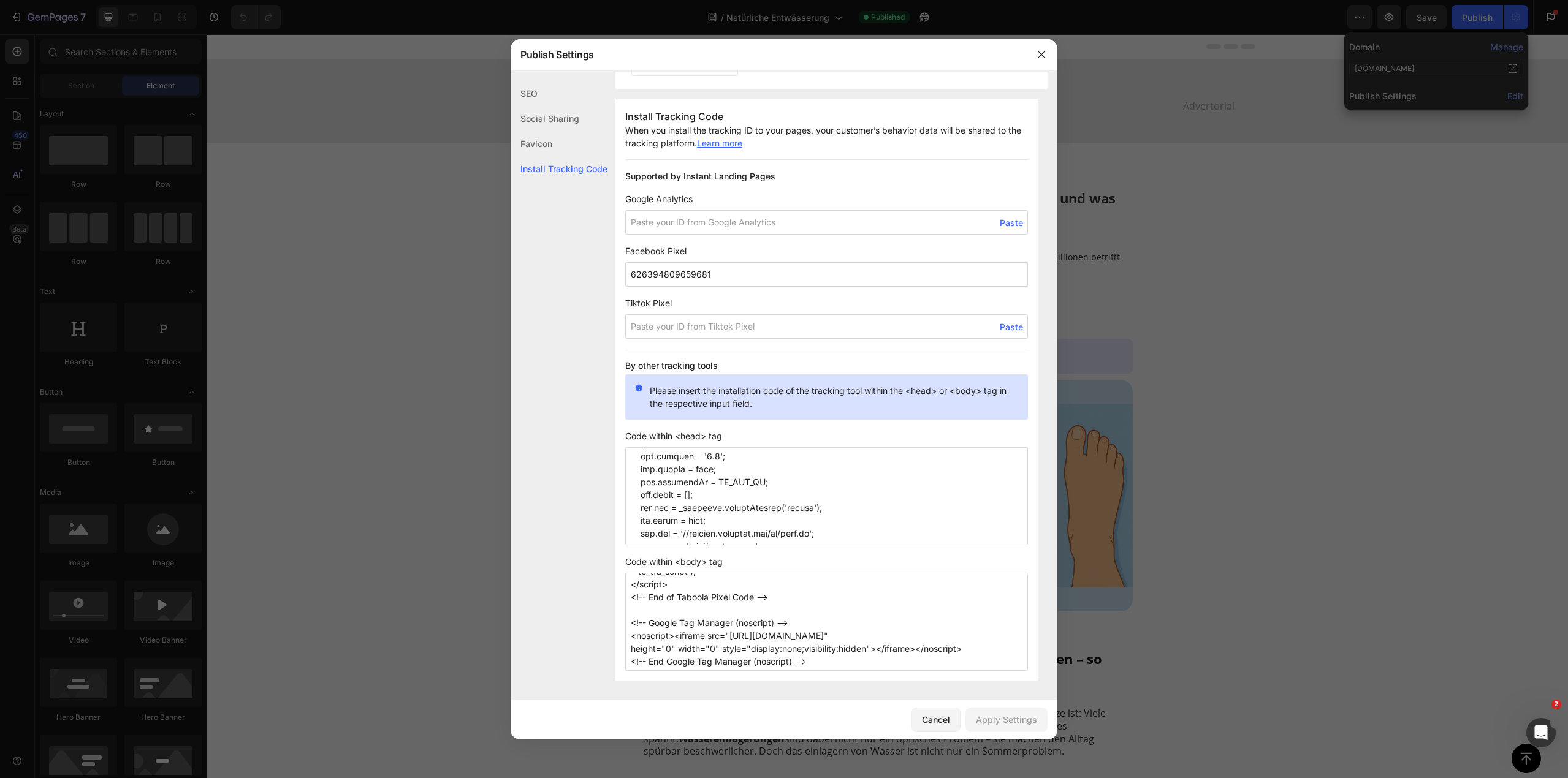
scroll to position [166, 0]
drag, startPoint x: 830, startPoint y: 654, endPoint x: 628, endPoint y: 598, distance: 209.6
click at [628, 598] on textarea "<!-- Taboola Pixel Code --> <script type='text/javascript'> window._tfa = windo…" at bounding box center [826, 621] width 403 height 98
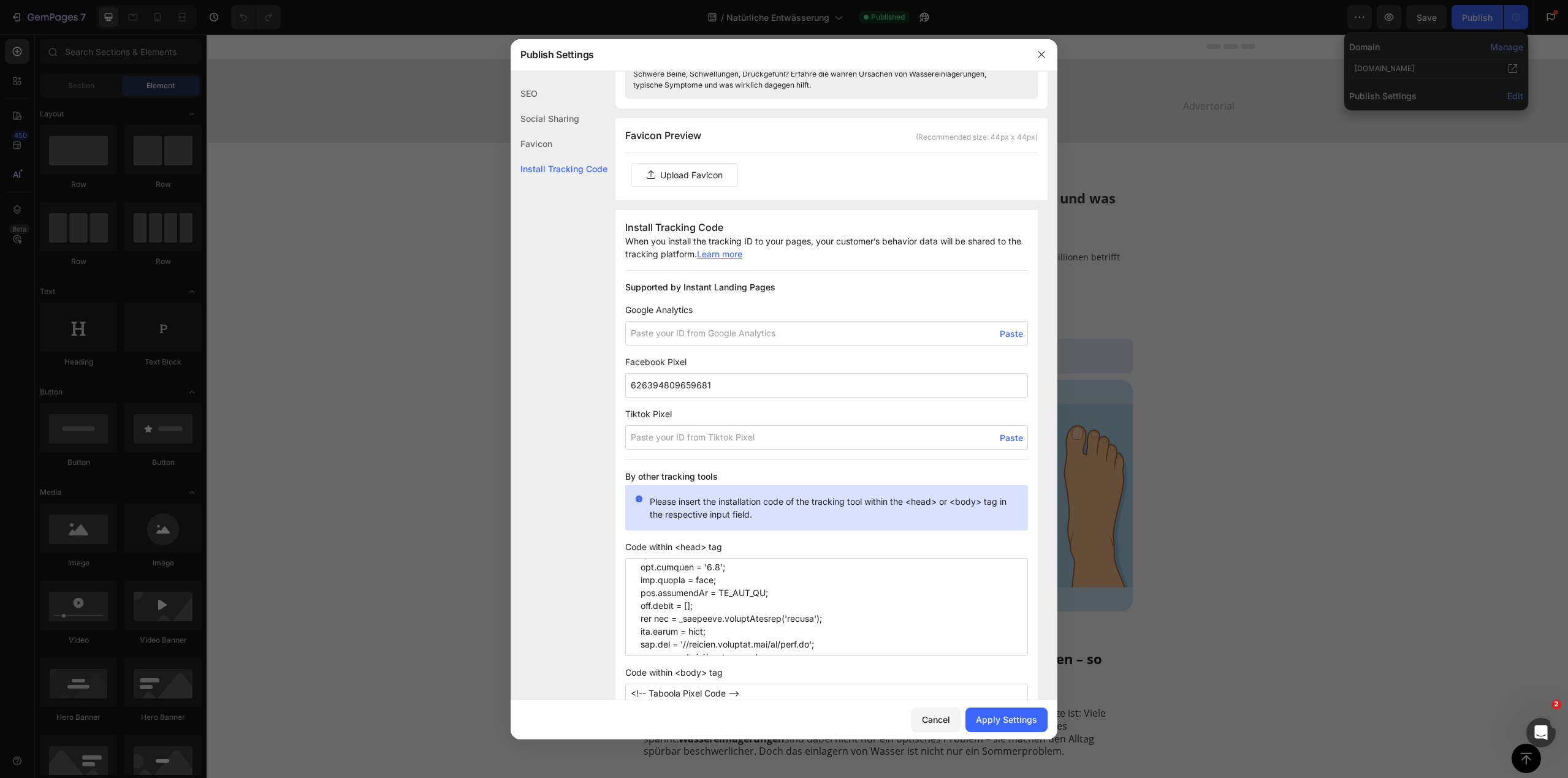
scroll to position [793, 0]
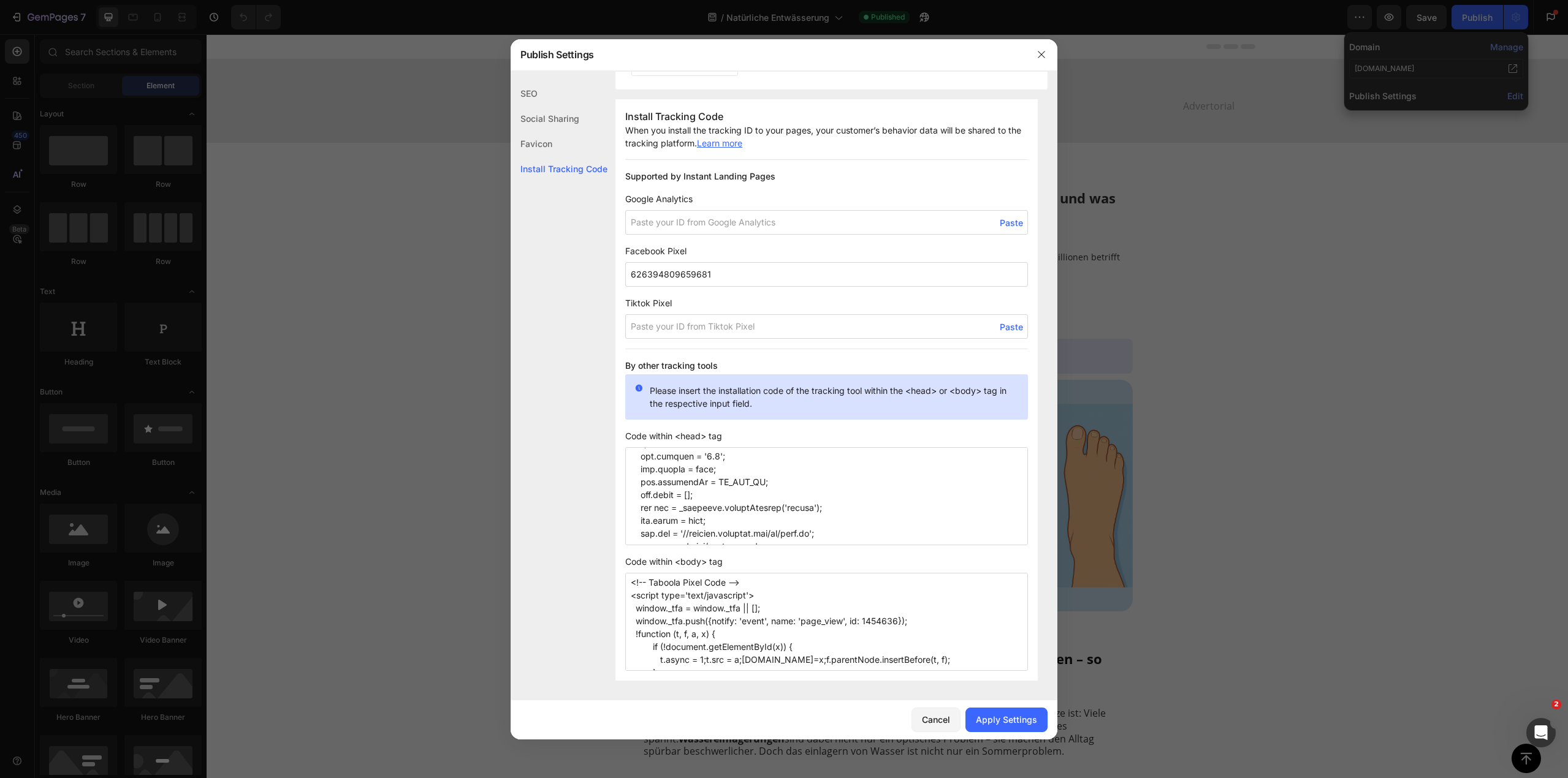
paste textarea "<!-- Google Tag Manager (noscript) --> <noscript><iframe src="[URL][DOMAIN_NAME…"
click at [810, 624] on textarea "<!-- Google Tag Manager (noscript) --> <noscript><iframe src="https://www.googl…" at bounding box center [826, 621] width 403 height 98
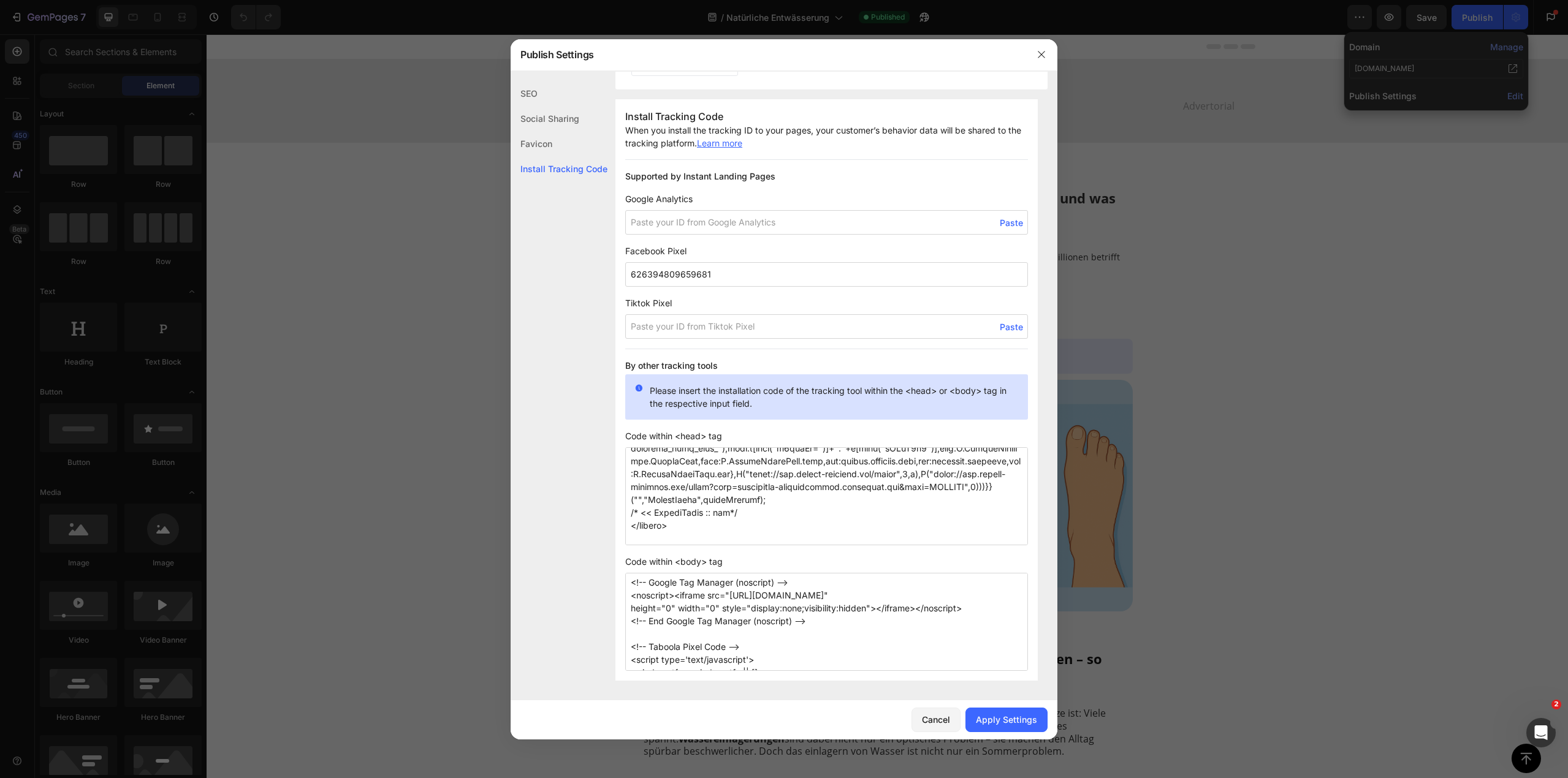
scroll to position [835, 0]
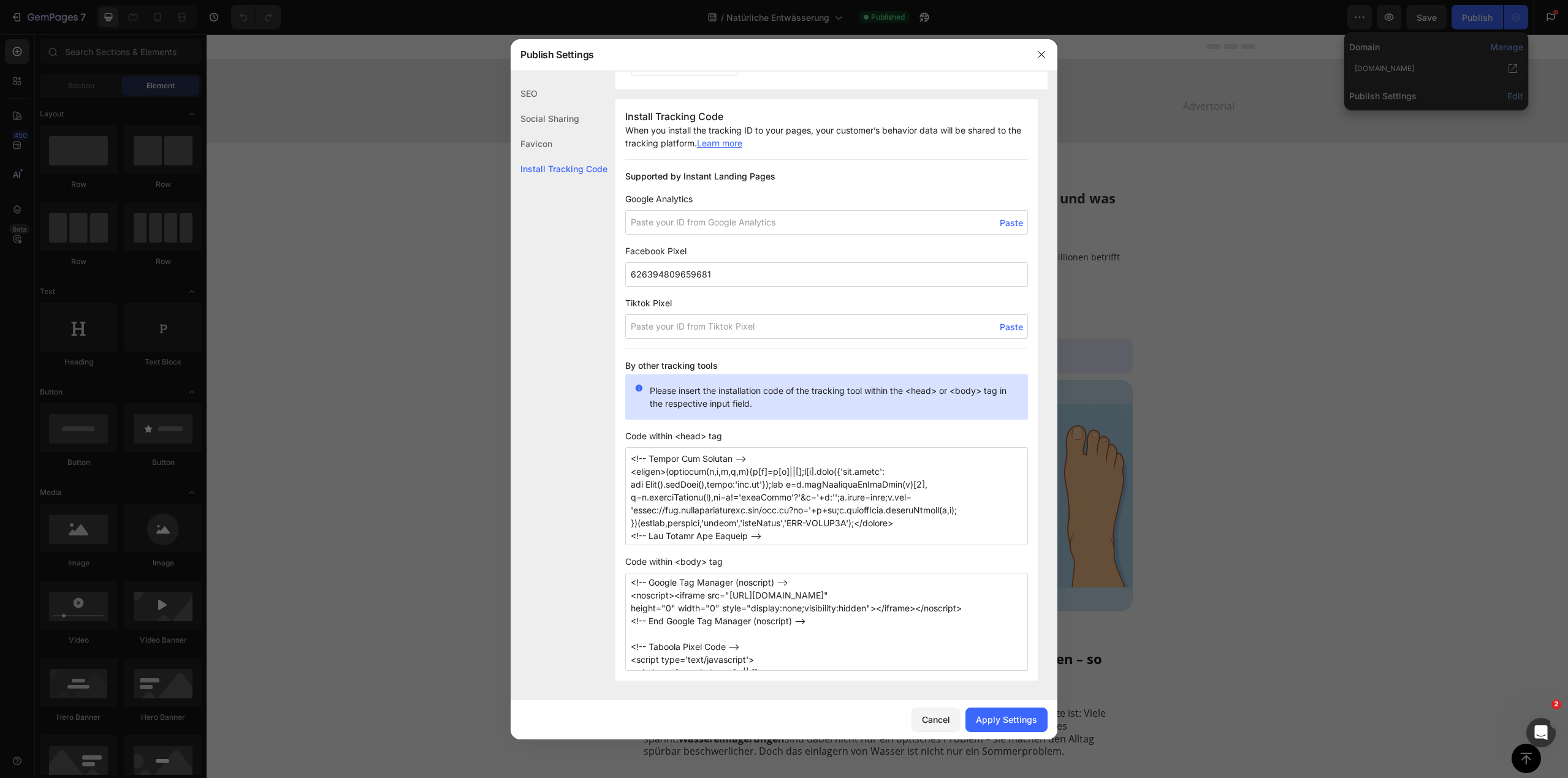
type textarea "<!-- Google Tag Manager (noscript) --> <noscript><iframe src="https://www.googl…"
drag, startPoint x: 780, startPoint y: 539, endPoint x: 622, endPoint y: 460, distance: 176.6
click at [622, 460] on div "Install Tracking Code When you install the tracking ID to your pages, your cust…" at bounding box center [826, 390] width 422 height 582
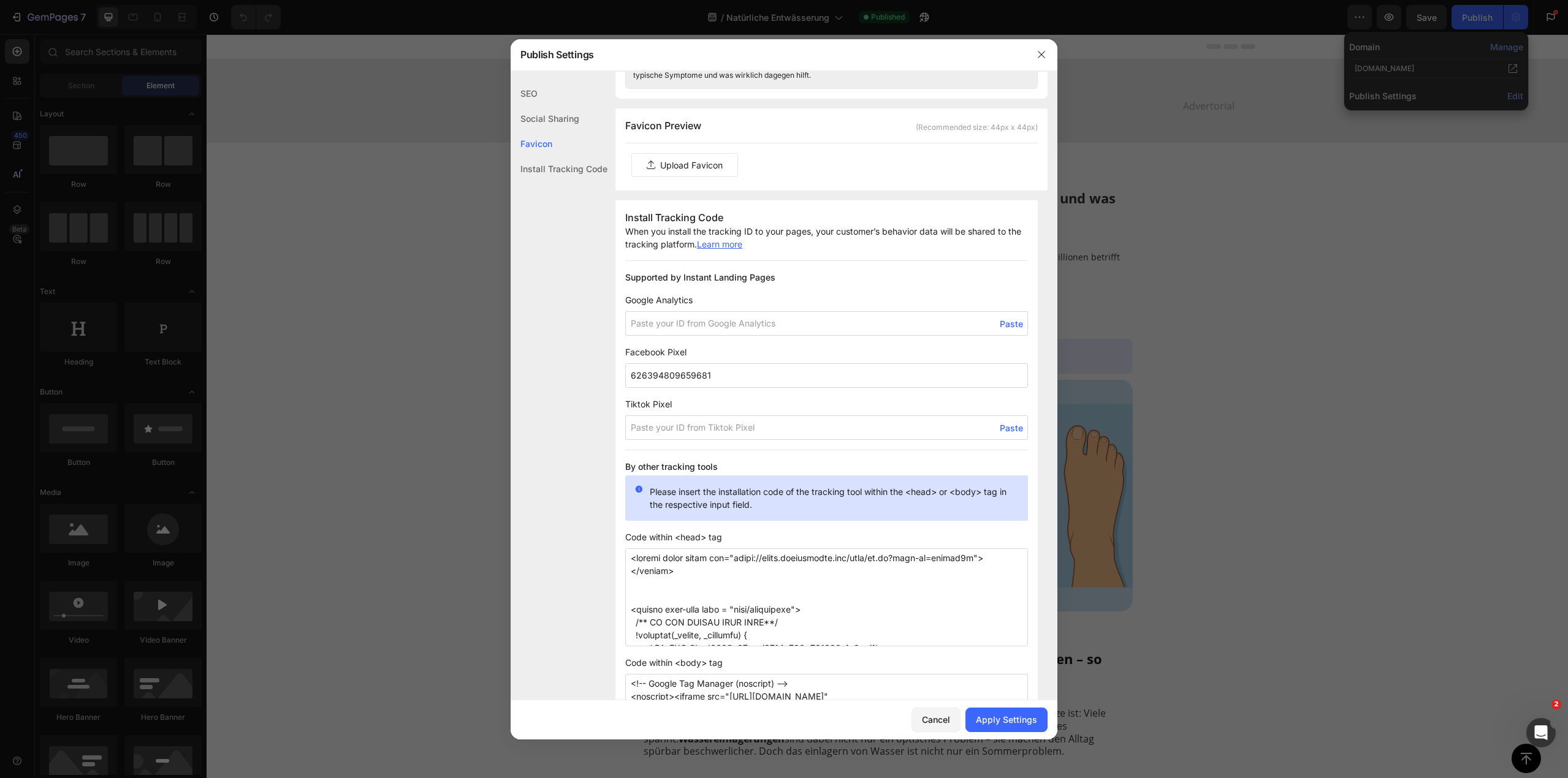
scroll to position [670, 0]
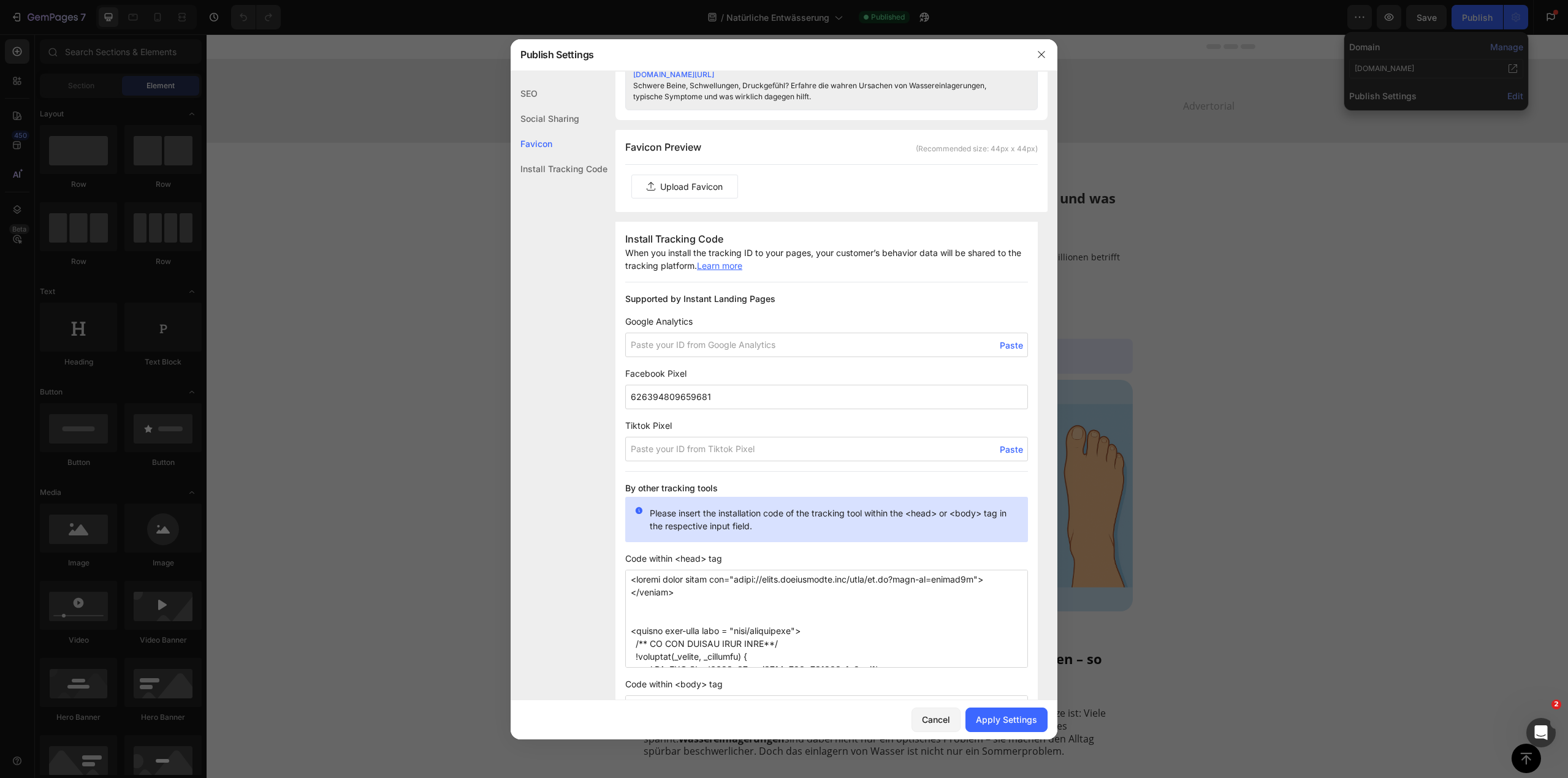
click at [630, 583] on textarea at bounding box center [826, 619] width 403 height 98
paste textarea "<!-- Google Tag Manager --> <script>(function(w,d,s,l,i){w[l]=w[l]||[];w[l].pus…"
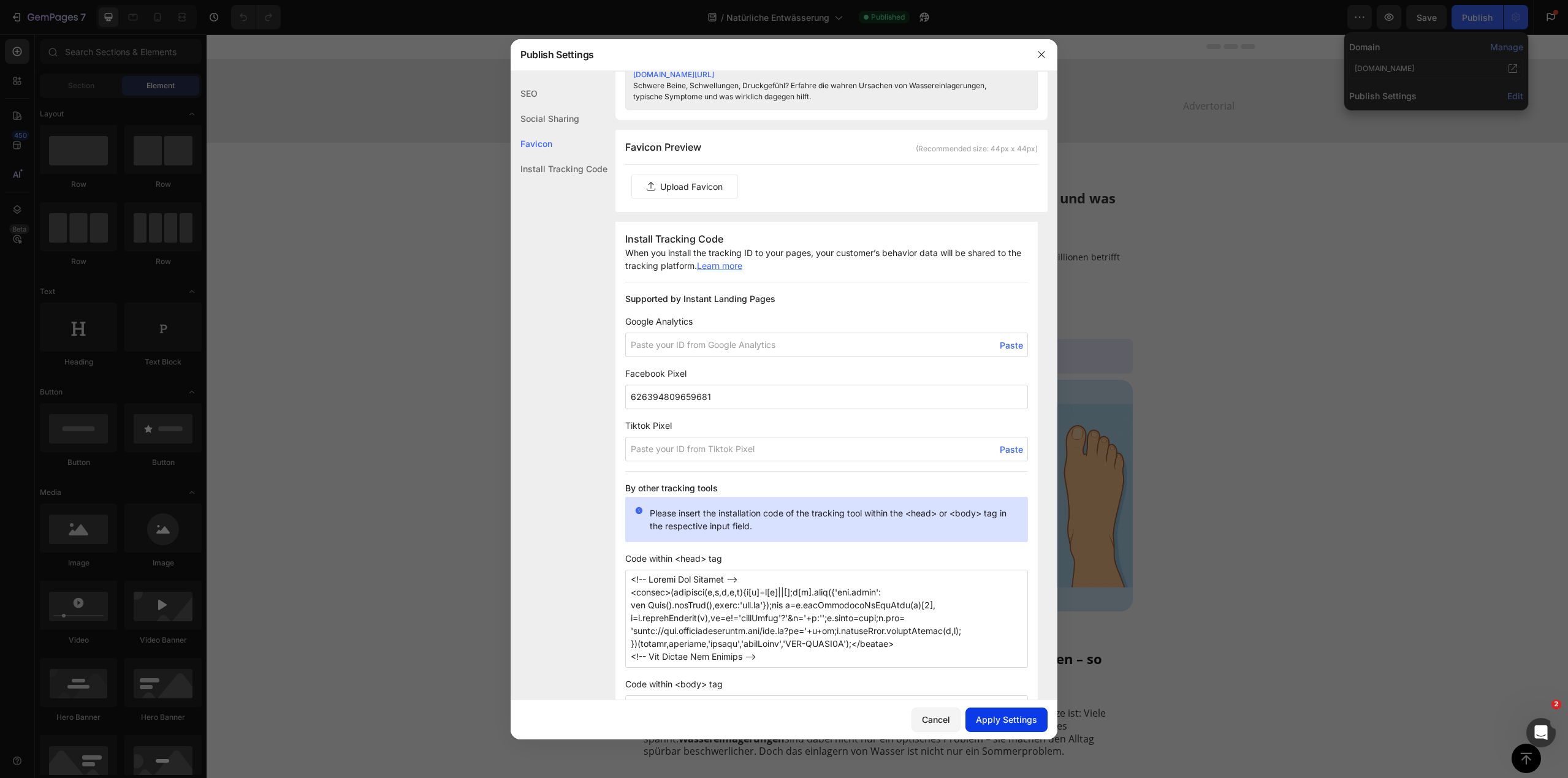
type textarea "<!-- Google Tag Manager --> <script>(function(w,d,s,l,i){w[l]=w[l]||[];w[l].pus…"
click at [994, 715] on div "Apply Settings" at bounding box center [1007, 720] width 61 height 13
click at [536, 91] on div "SEO" at bounding box center [559, 93] width 97 height 25
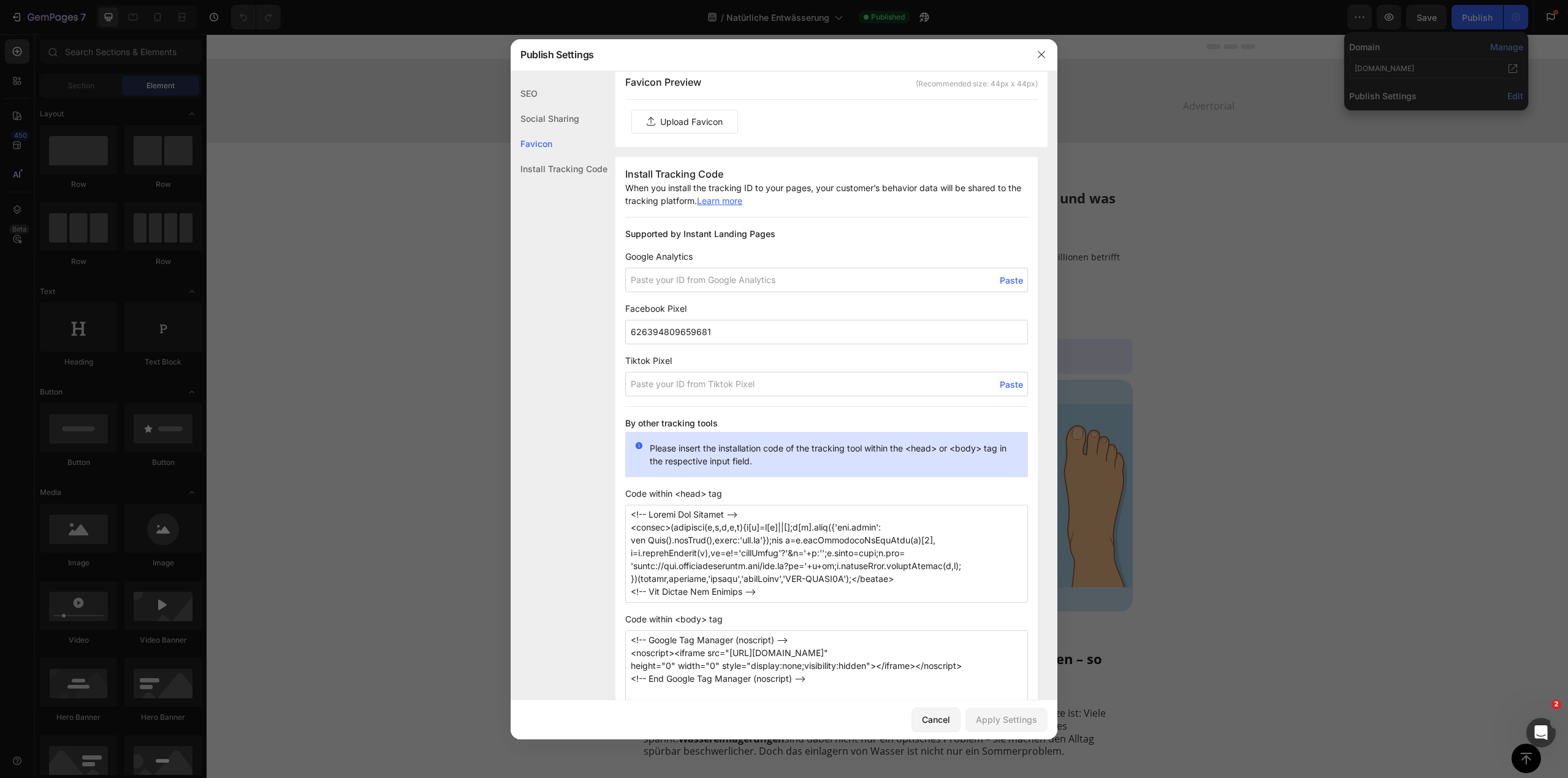
scroll to position [793, 0]
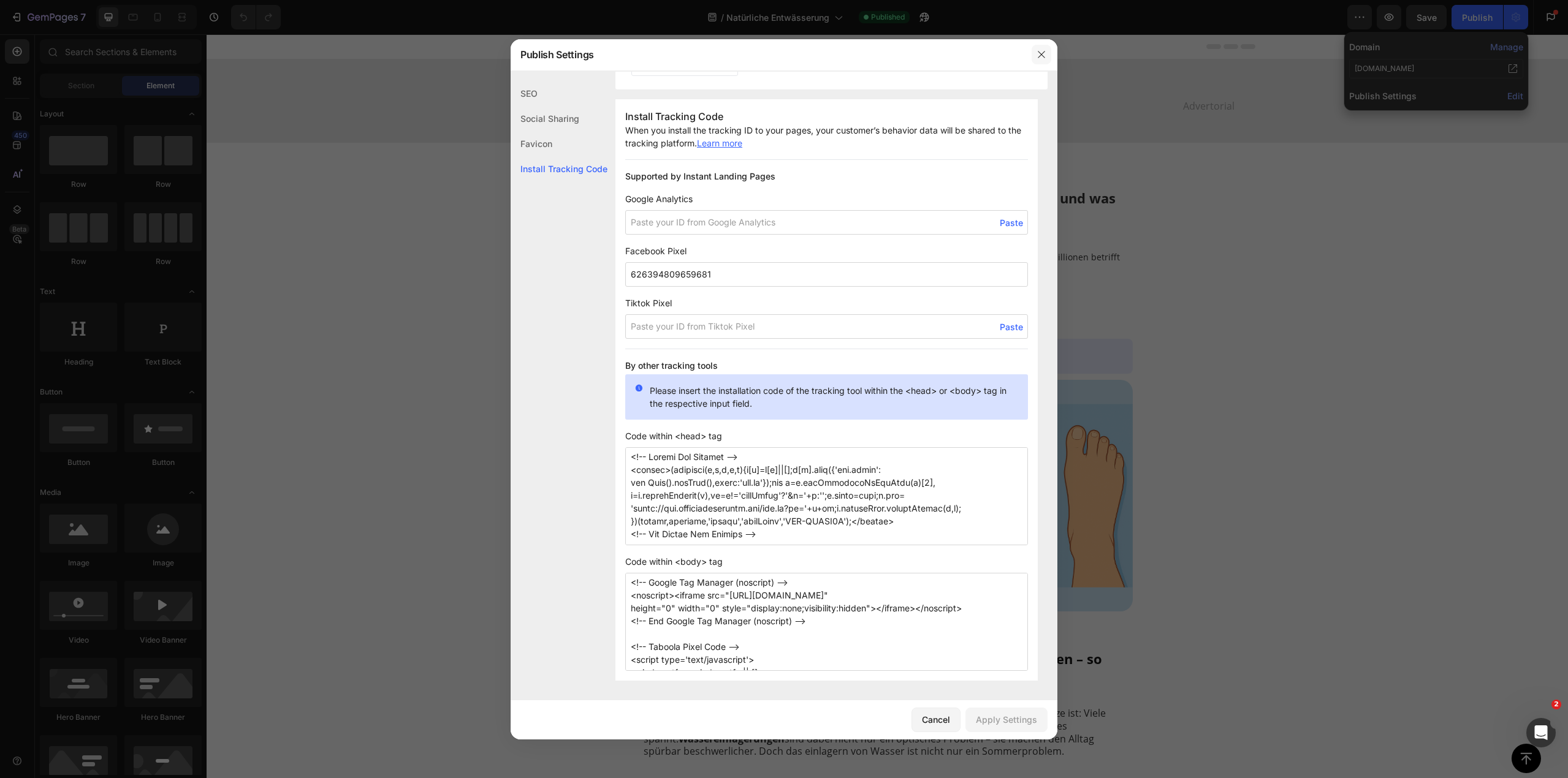
click at [1044, 56] on icon "button" at bounding box center [1041, 54] width 10 height 10
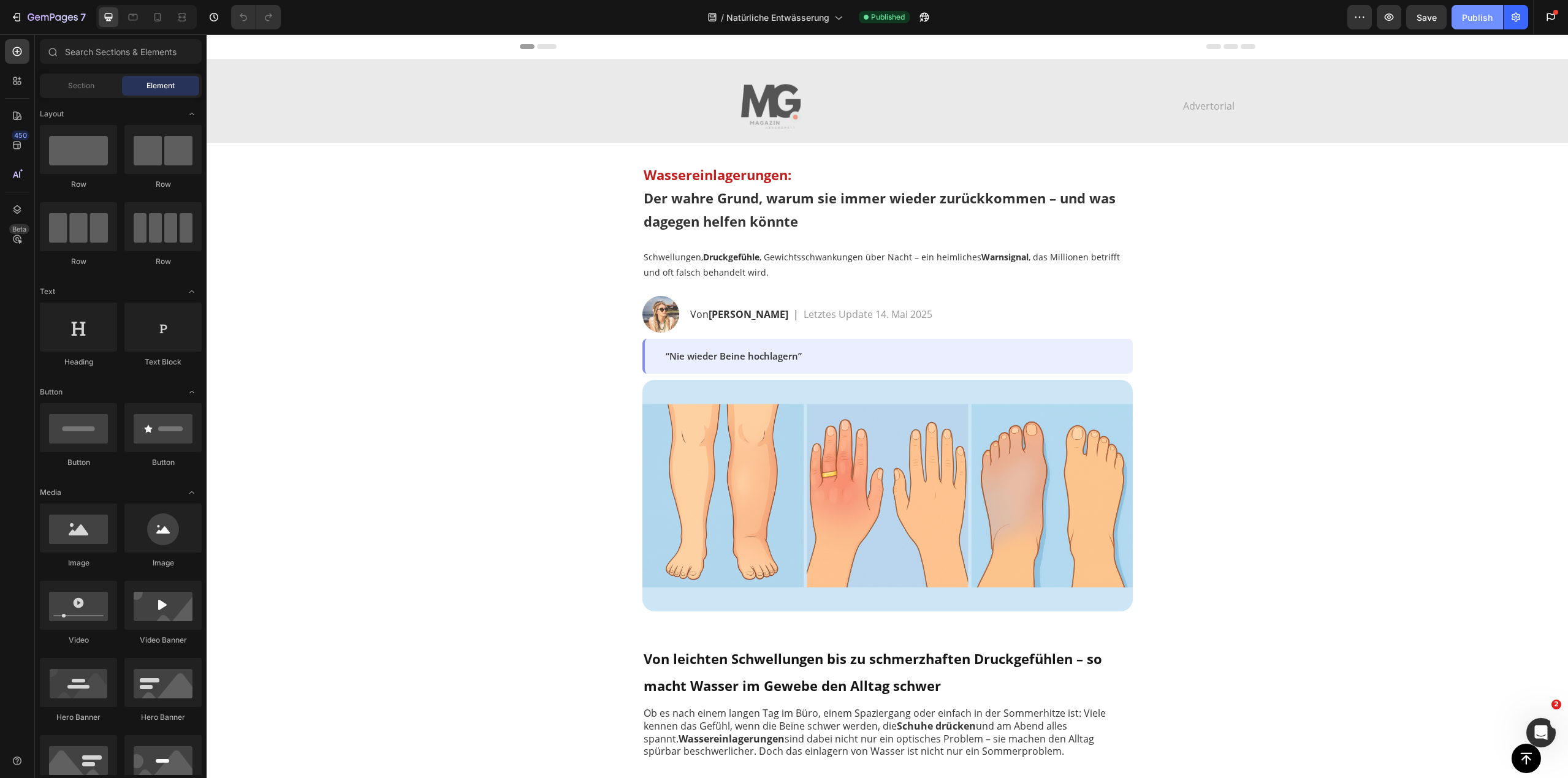
click at [1473, 16] on div "Publish" at bounding box center [1477, 18] width 31 height 13
